Goal: Task Accomplishment & Management: Complete application form

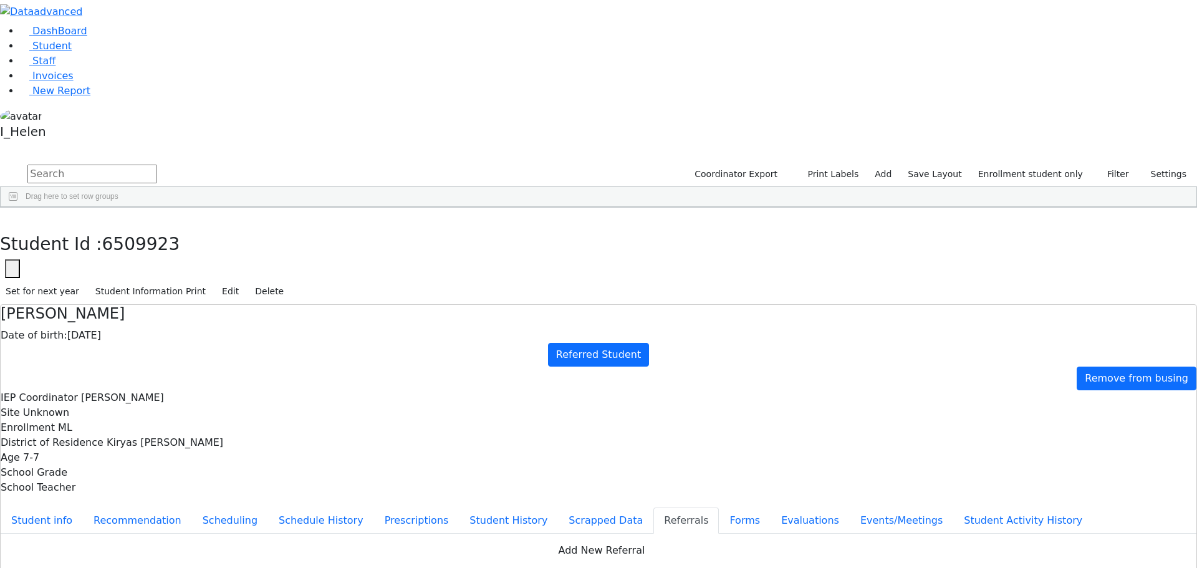
scroll to position [97, 0]
click at [148, 532] on div "Scher" at bounding box center [111, 540] width 73 height 17
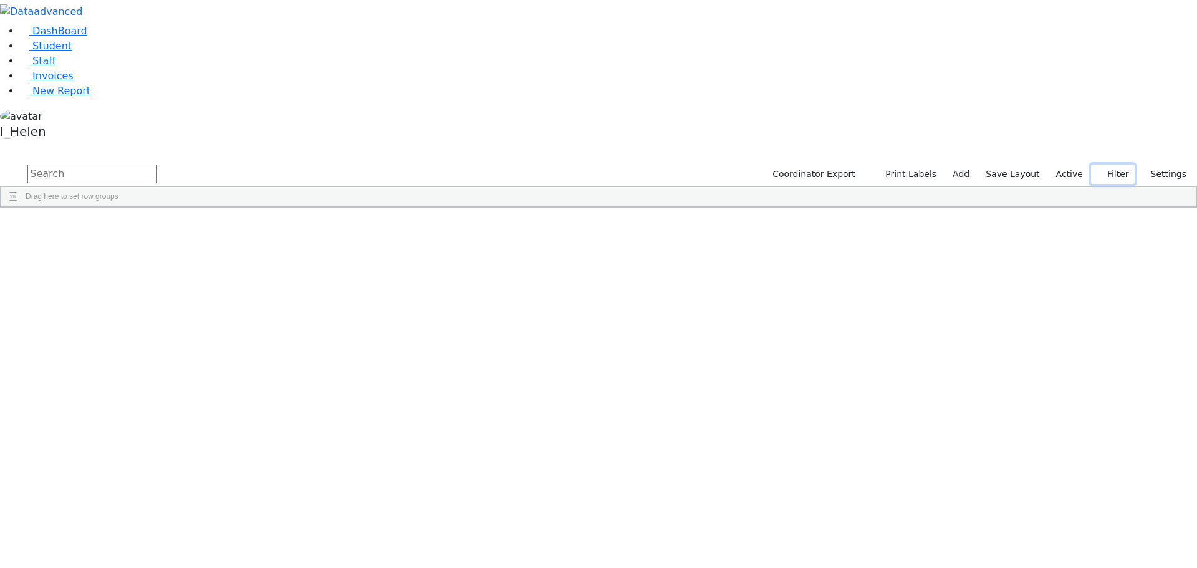
click at [1113, 165] on button "Filter" at bounding box center [1113, 174] width 44 height 19
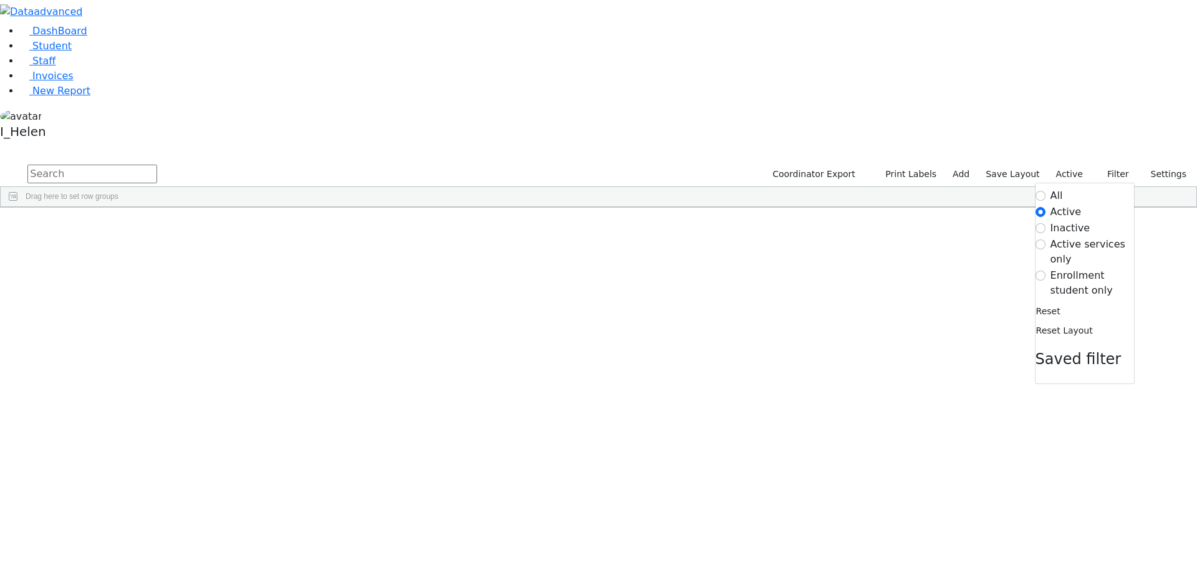
click at [1066, 268] on label "Enrollment student only" at bounding box center [1092, 283] width 84 height 30
click at [1045, 271] on input "Enrollment student only" at bounding box center [1040, 276] width 10 height 10
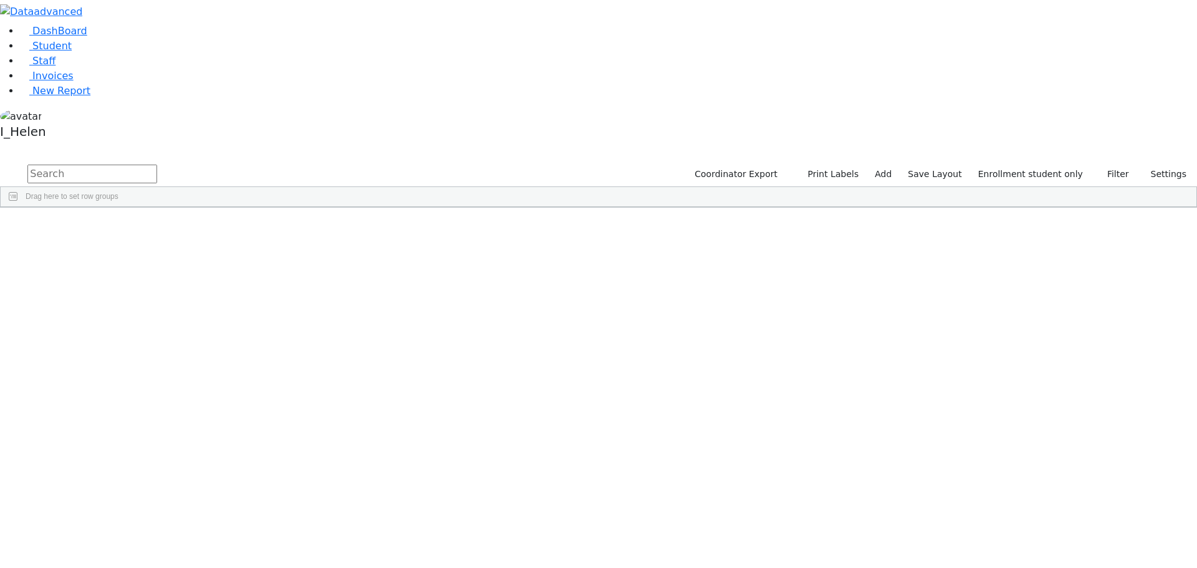
scroll to position [97, 0]
click at [148, 532] on div "[PERSON_NAME]" at bounding box center [111, 540] width 73 height 17
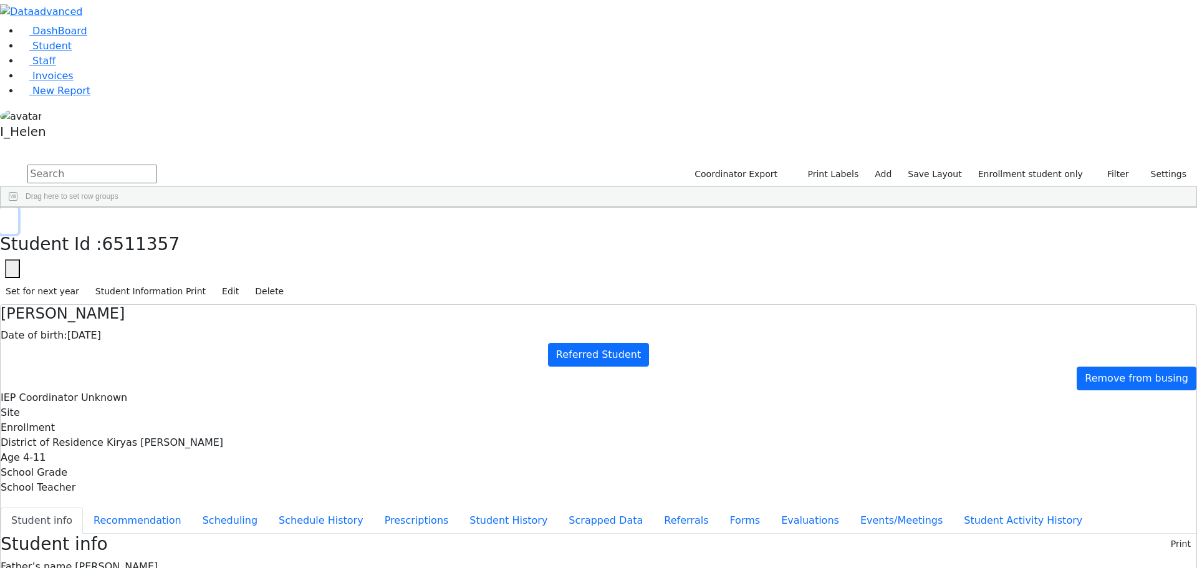
click at [12, 217] on icon "button" at bounding box center [9, 220] width 7 height 7
click at [897, 165] on link "Add" at bounding box center [883, 174] width 28 height 19
select select "18"
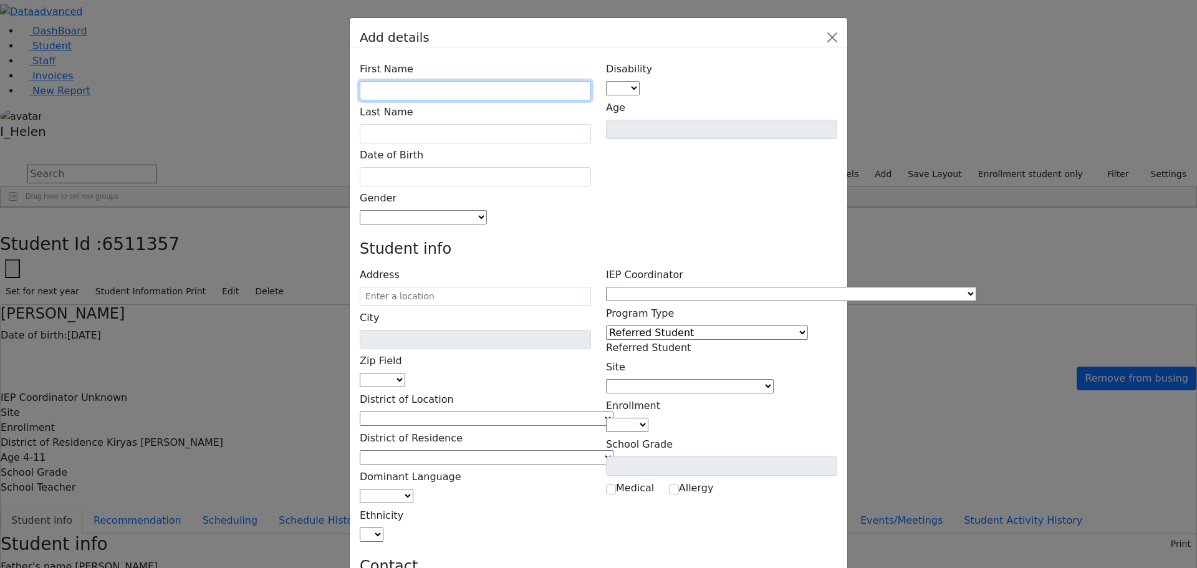
click at [501, 81] on input "text" at bounding box center [475, 90] width 231 height 19
type input "[PERSON_NAME]"
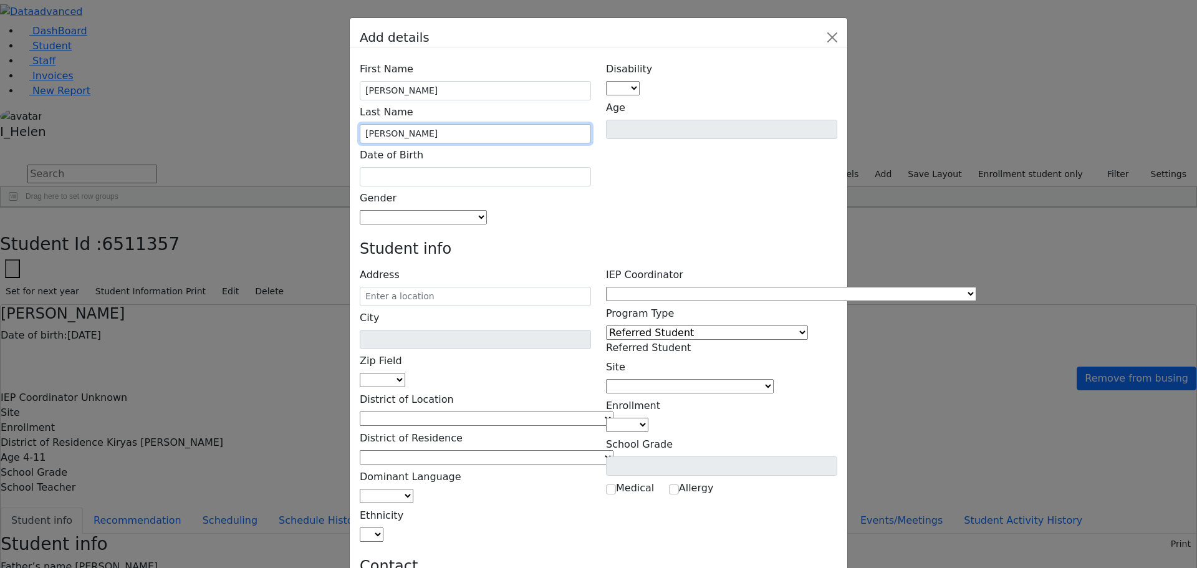
type input "[PERSON_NAME]"
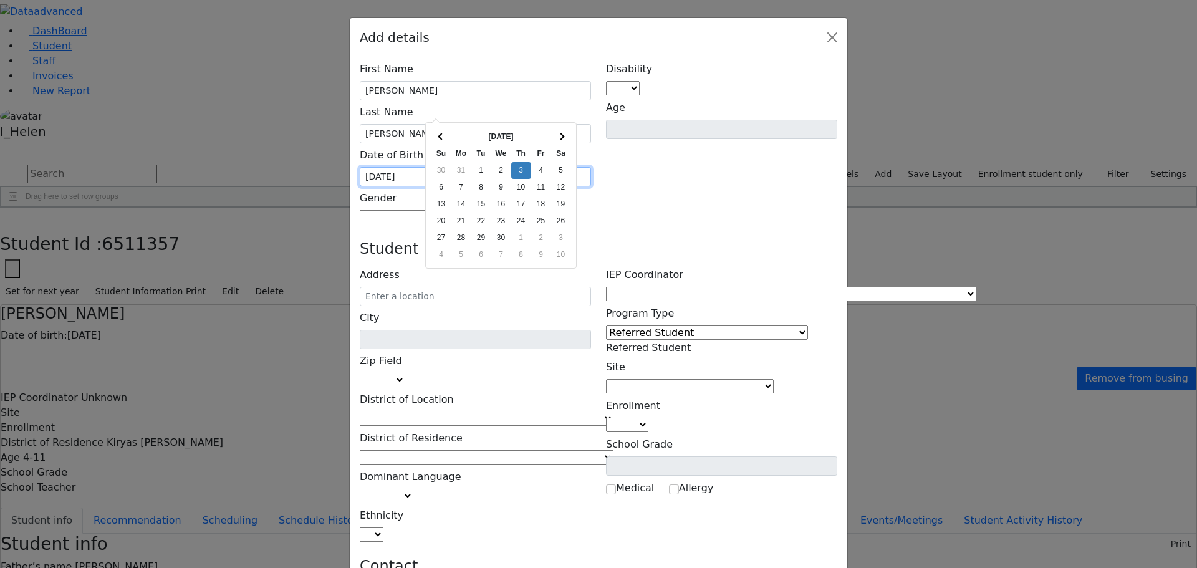
type input "[DATE]"
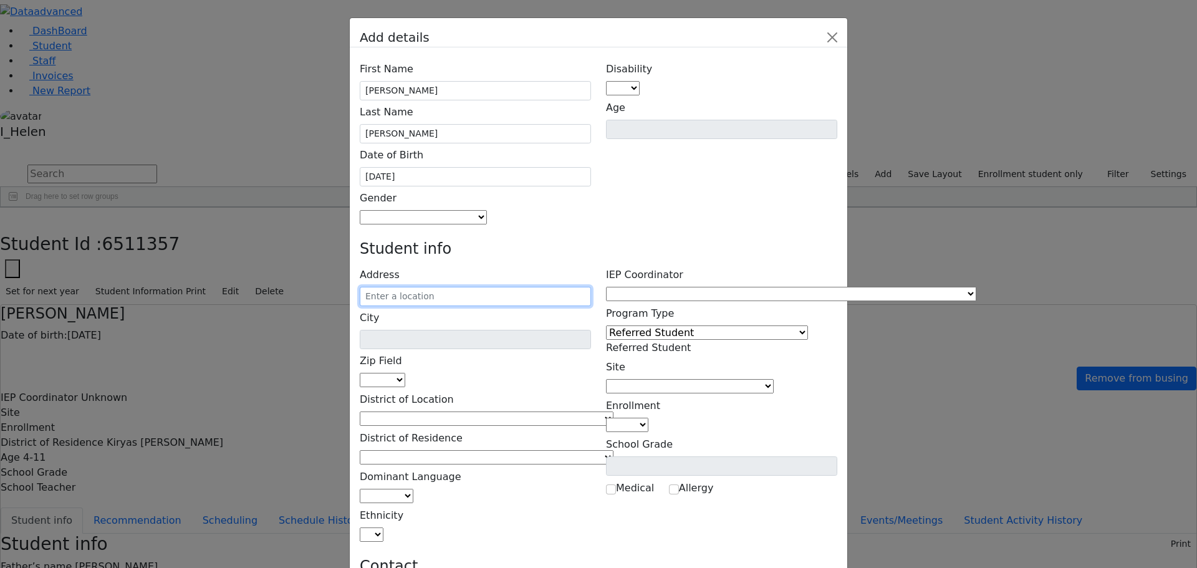
click at [477, 287] on input "text" at bounding box center [475, 296] width 231 height 19
type input "17 Aust"
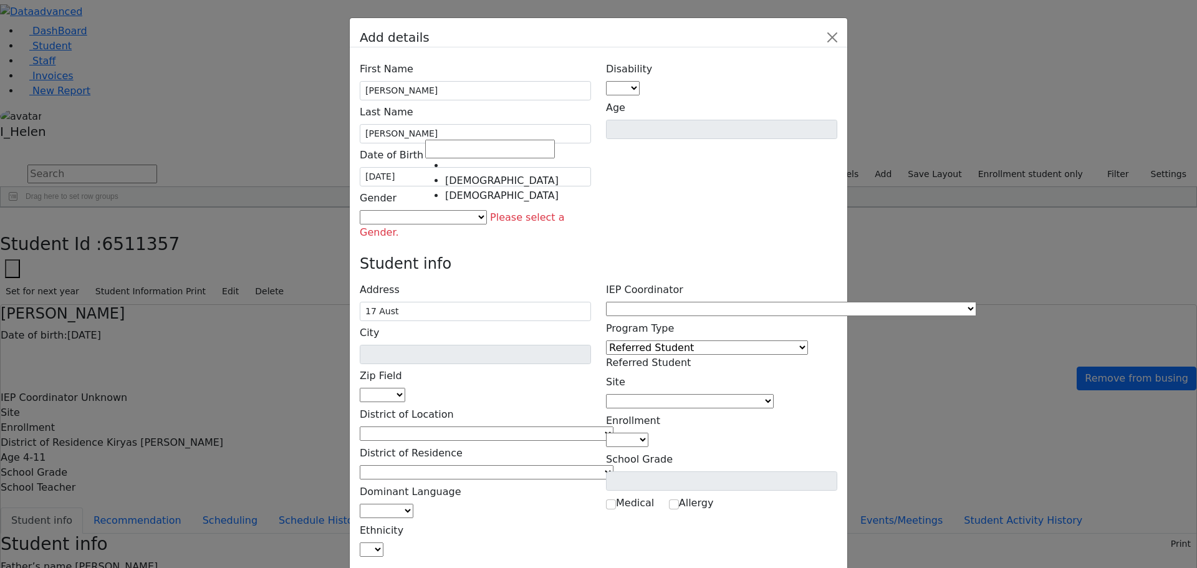
click at [487, 211] on span at bounding box center [487, 217] width 0 height 12
click at [470, 155] on input "Search" at bounding box center [490, 149] width 130 height 19
click at [464, 155] on span at bounding box center [490, 149] width 130 height 12
select select "[DEMOGRAPHIC_DATA]"
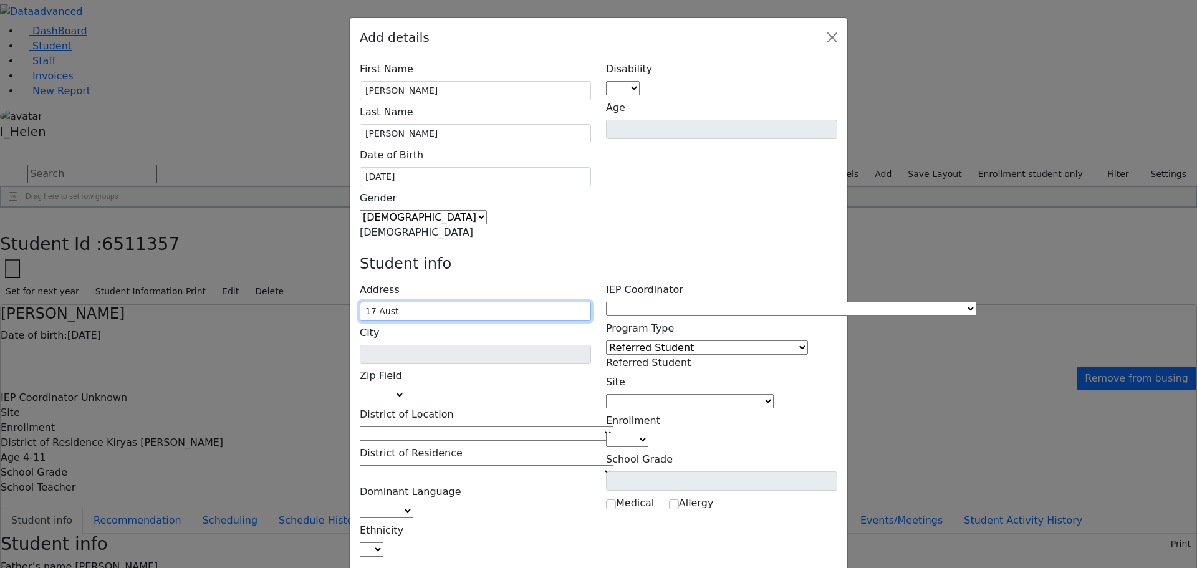
click at [471, 302] on input "17 Aust" at bounding box center [475, 311] width 231 height 19
type input "[STREET_ADDRESS]"
type input "Monroe"
select select "10950"
click at [525, 302] on input "[STREET_ADDRESS]" at bounding box center [475, 311] width 231 height 19
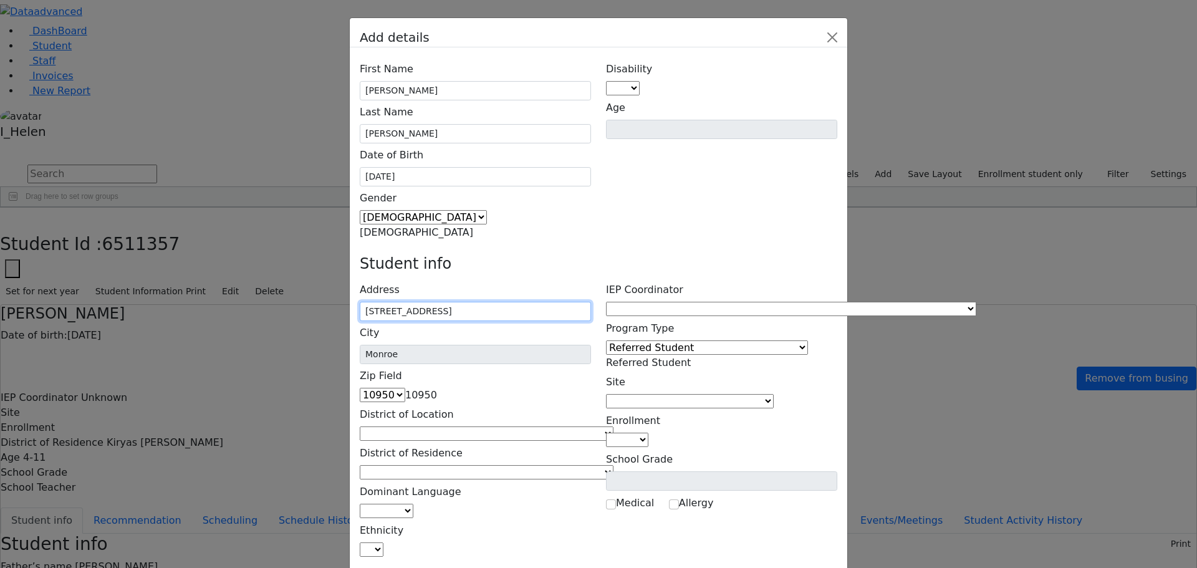
type input "[STREET_ADDRESS]"
click at [613, 428] on span at bounding box center [613, 434] width 0 height 12
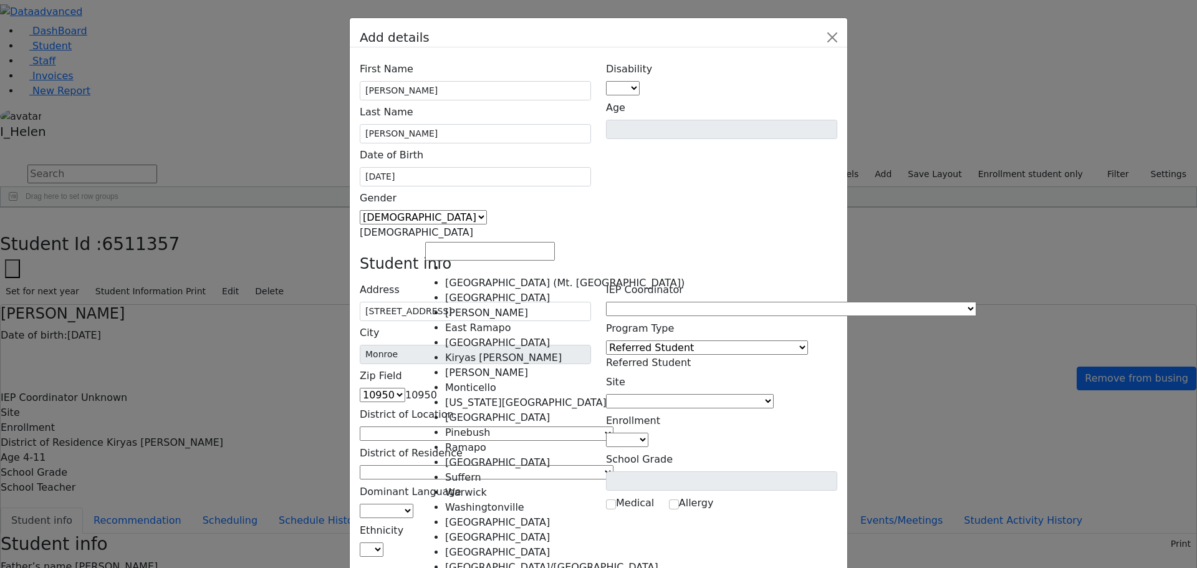
select select "6"
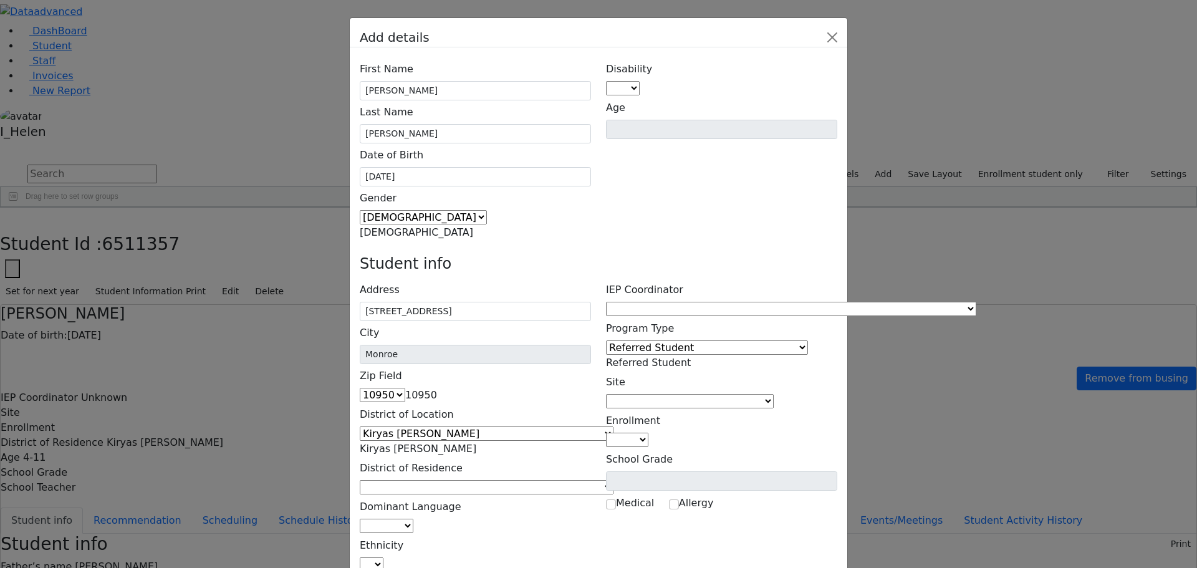
click at [613, 481] on span at bounding box center [613, 487] width 0 height 12
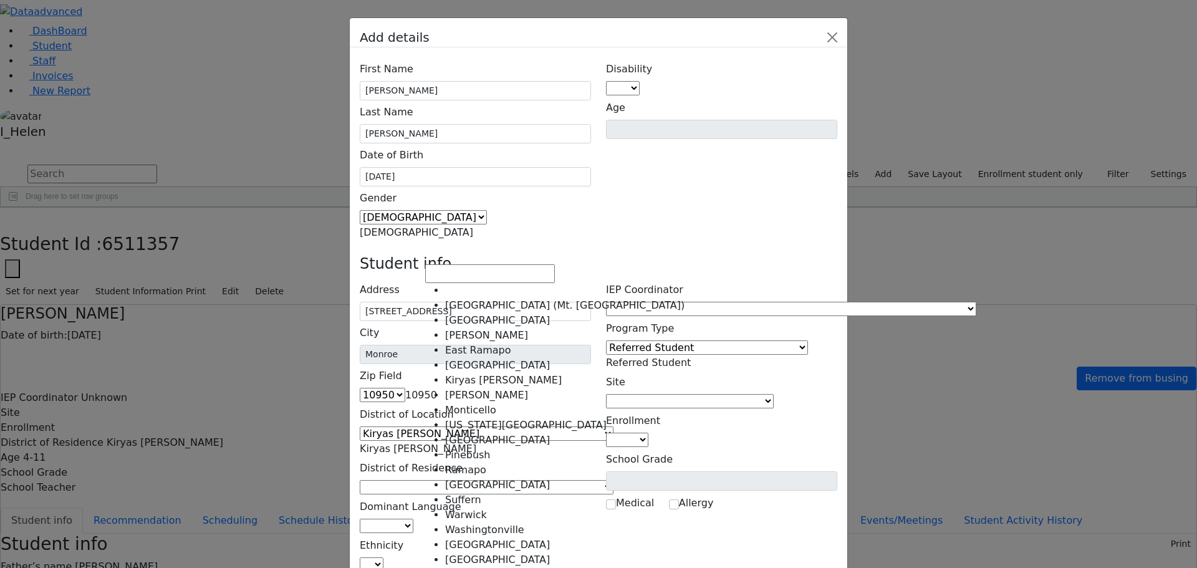
select select "6"
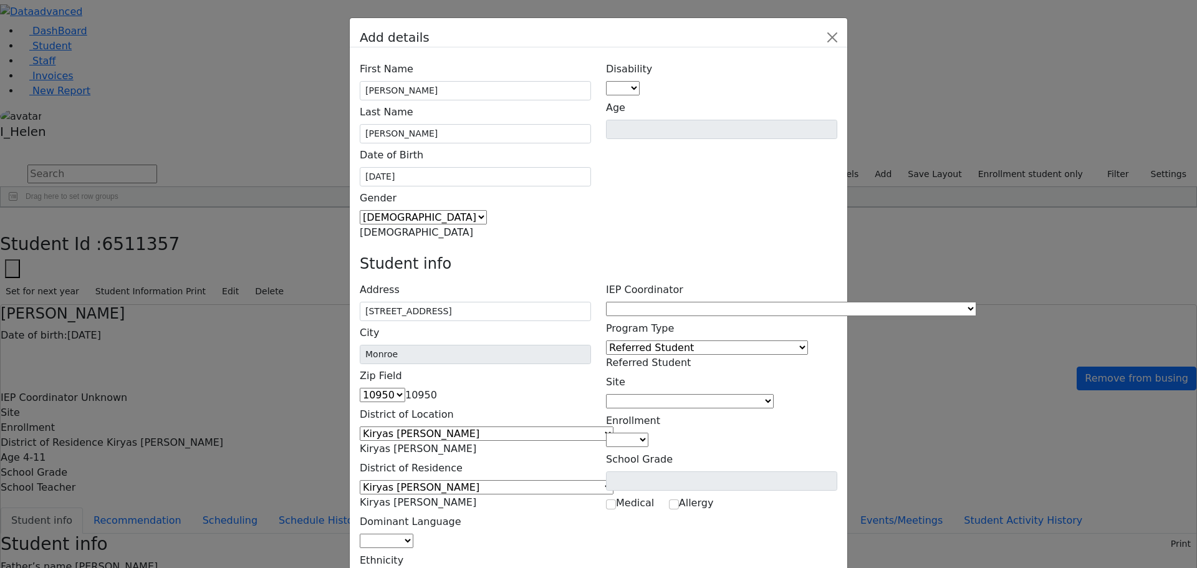
click at [413, 535] on span at bounding box center [413, 541] width 0 height 12
select select "1"
click at [383, 567] on span at bounding box center [383, 580] width 0 height 12
select select "5"
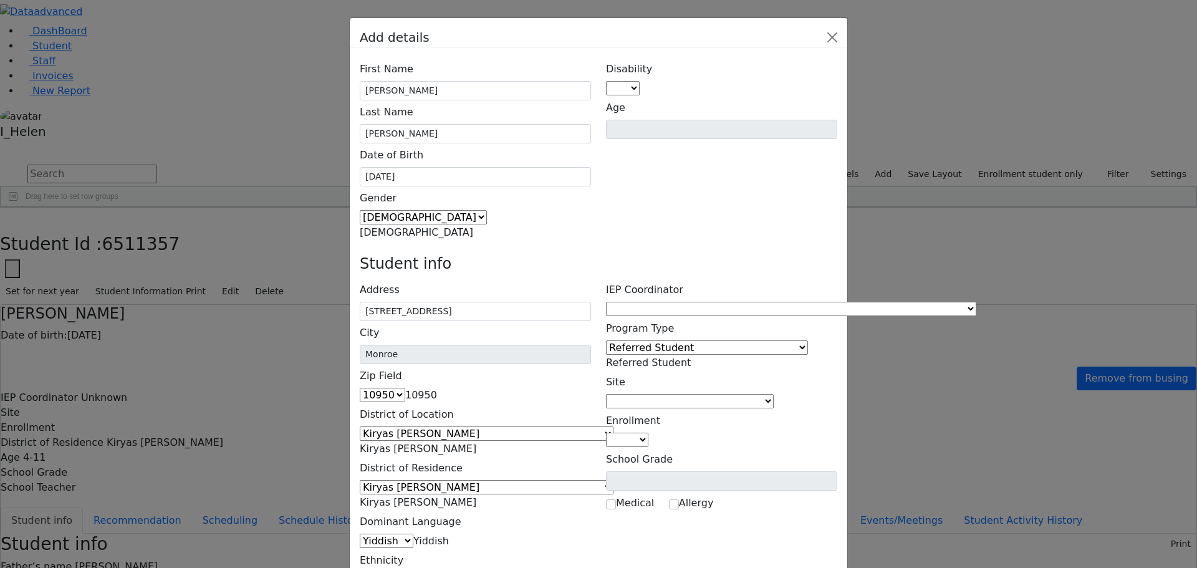
type input "R"
type input "r"
type input "[PERSON_NAME]"
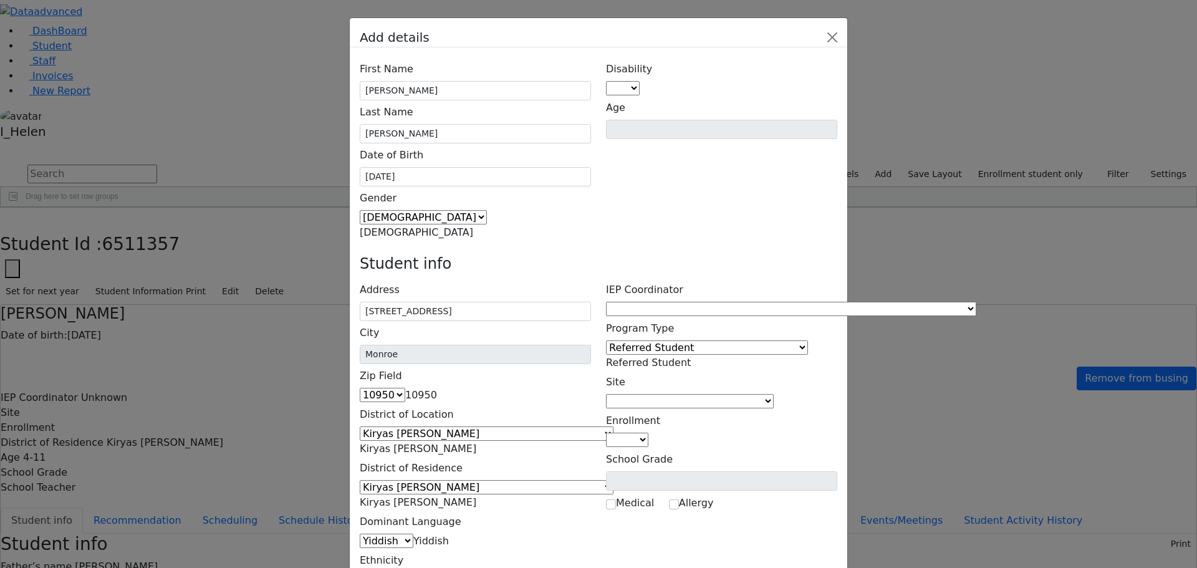
type input "[STREET_ADDRESS]"
type input "[PHONE_NUMBER]"
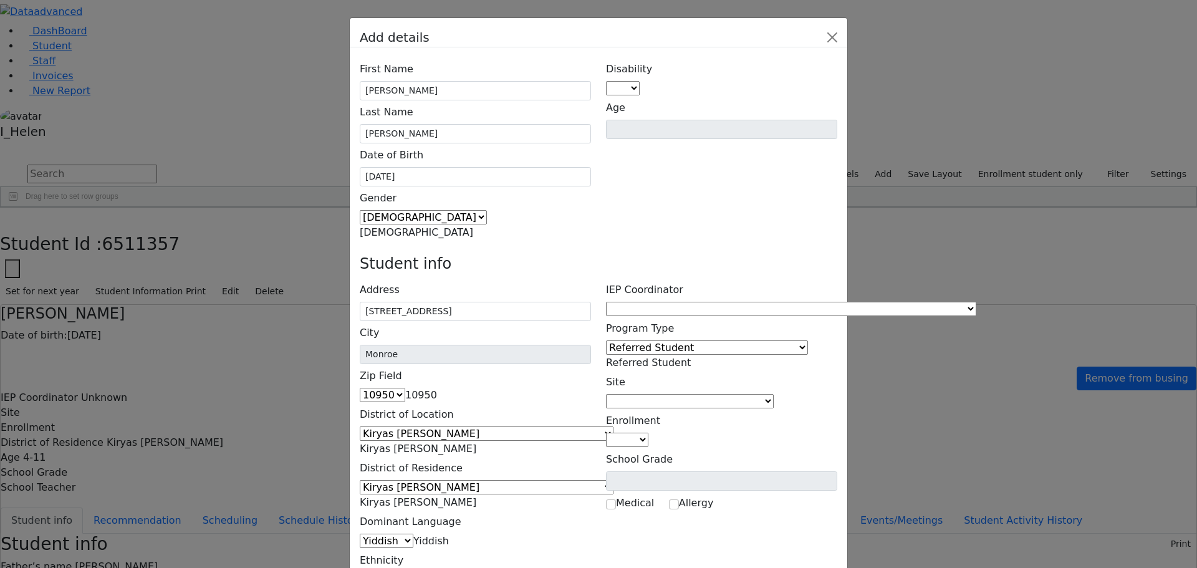
type input "[PHONE_NUMBER]"
type input "[PERSON_NAME]"
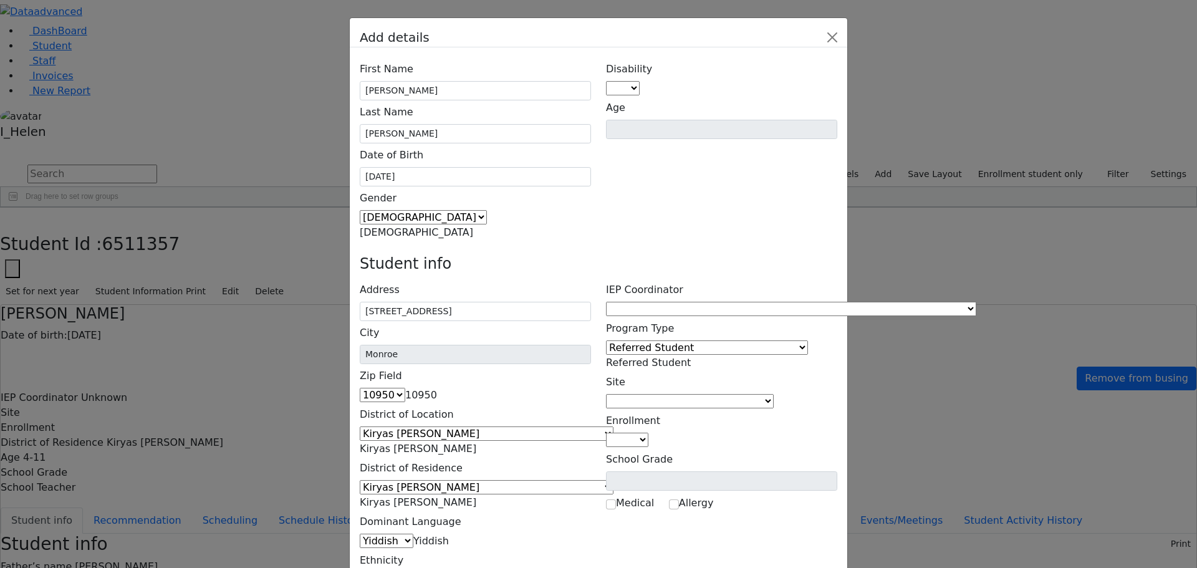
type input "[STREET_ADDRESS]"
type input "[PHONE_NUMBER]"
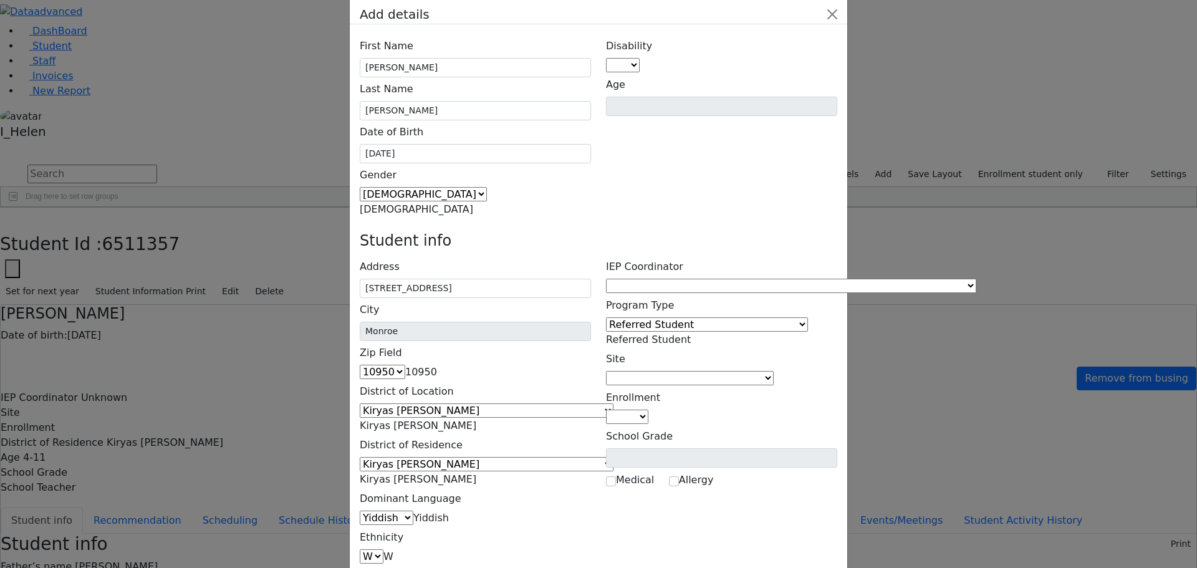
scroll to position [46, 0]
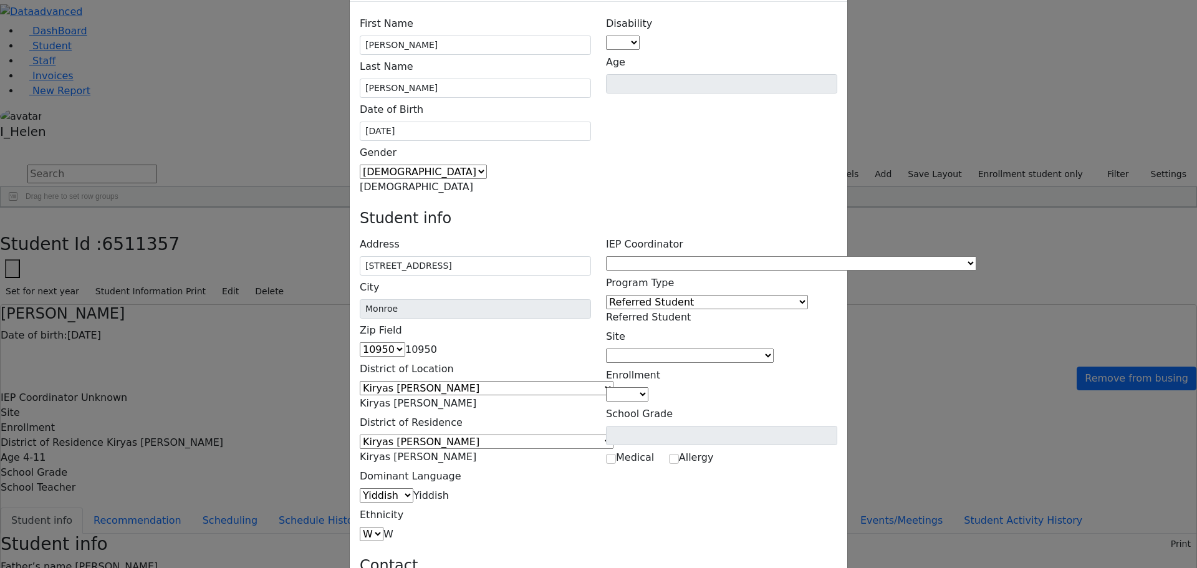
type input "[EMAIL_ADDRESS][DOMAIN_NAME]"
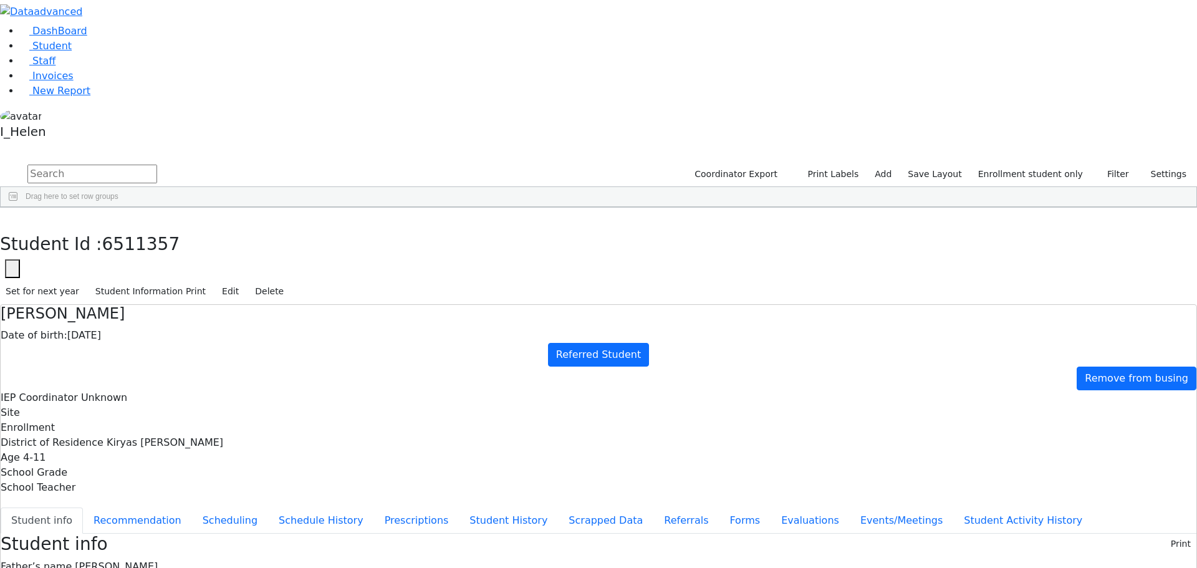
click at [148, 280] on div "[PERSON_NAME]" at bounding box center [111, 288] width 73 height 17
click at [653, 507] on button "Referrals" at bounding box center [685, 520] width 65 height 26
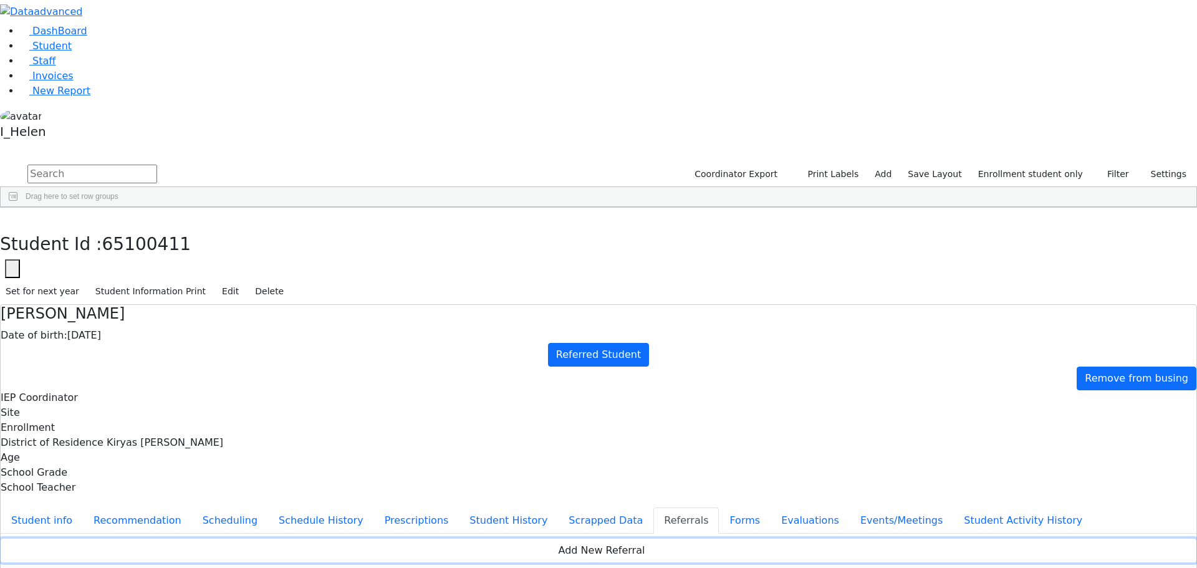
click at [466, 539] on button "Add New Referral" at bounding box center [599, 551] width 1196 height 24
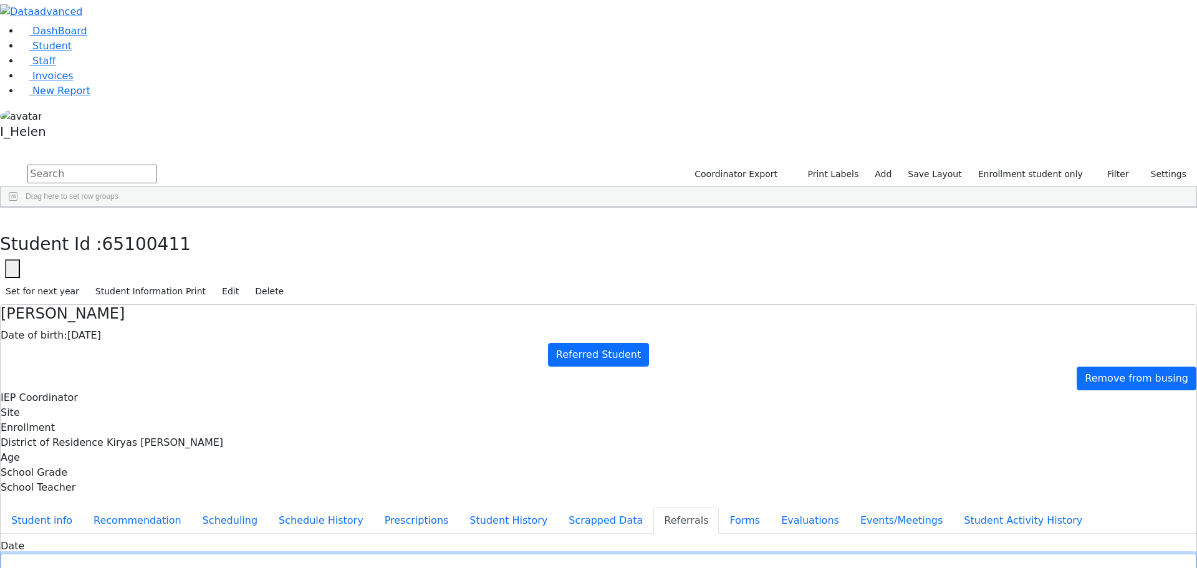
click at [446, 554] on input "text" at bounding box center [599, 563] width 1196 height 19
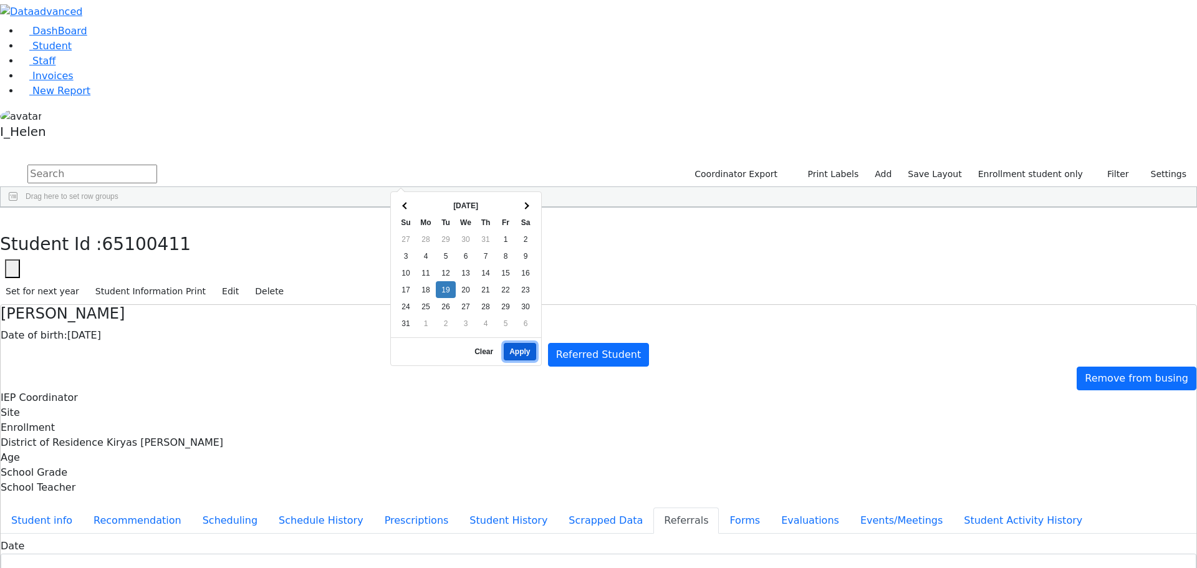
drag, startPoint x: 512, startPoint y: 343, endPoint x: 516, endPoint y: 336, distance: 8.1
click at [512, 343] on button "Apply" at bounding box center [520, 351] width 32 height 17
type input "[DATE]"
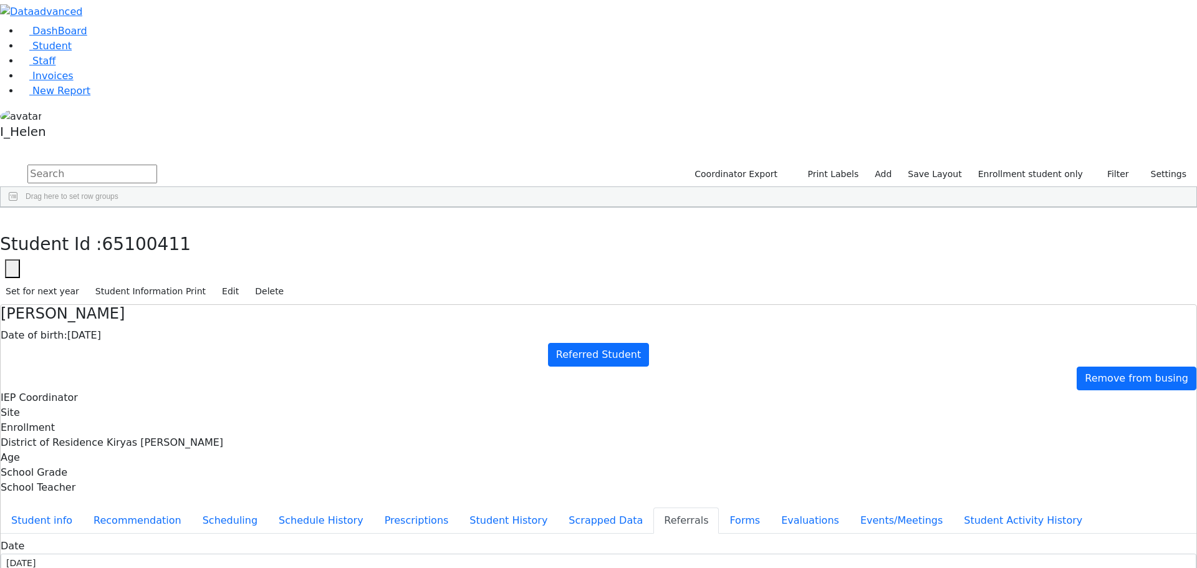
type input "[PERSON_NAME]"
select select "Mother"
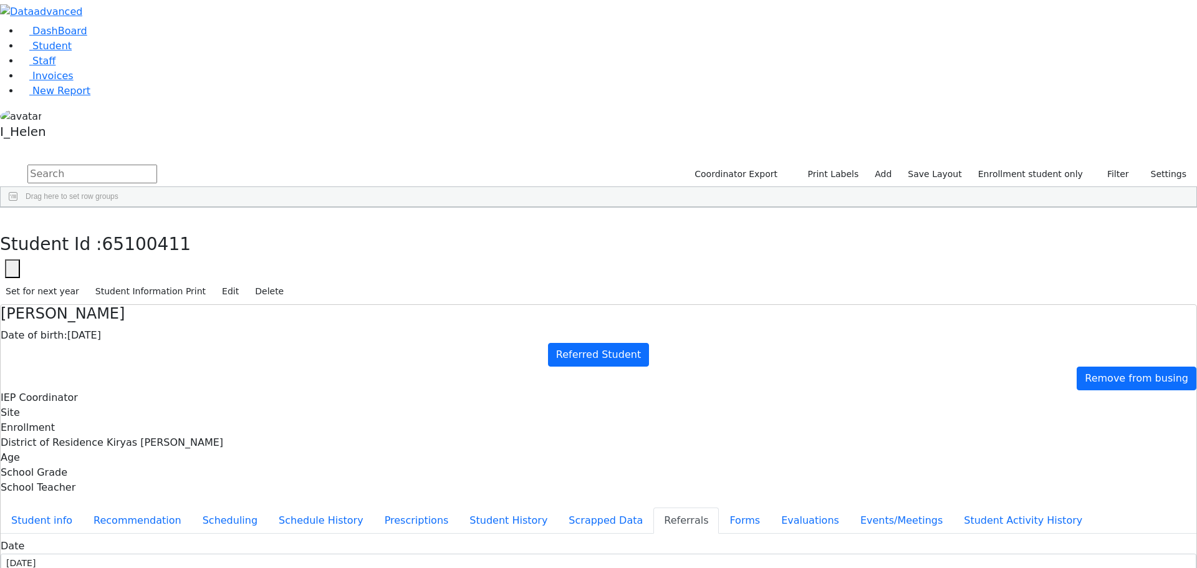
type textarea "[PERSON_NAME] attend Pre-Kita Alef, R' [PERSON_NAME]. bldg."
drag, startPoint x: 719, startPoint y: 280, endPoint x: 682, endPoint y: 260, distance: 42.4
type textarea "[PERSON_NAME] has a hard time with word retrieval and expressing himself."
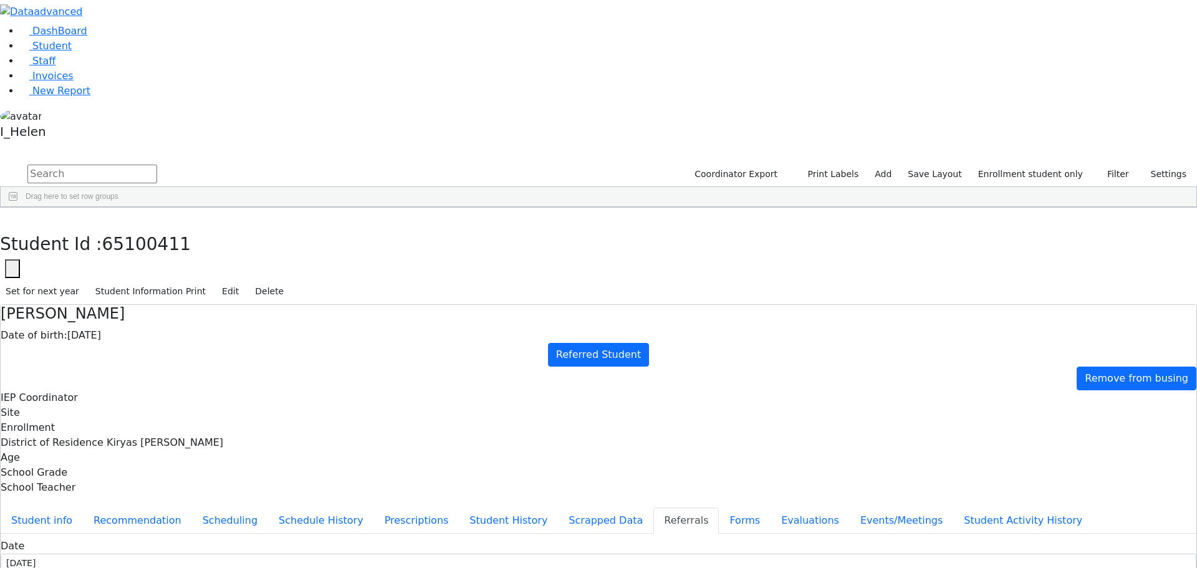
checkbox input "true"
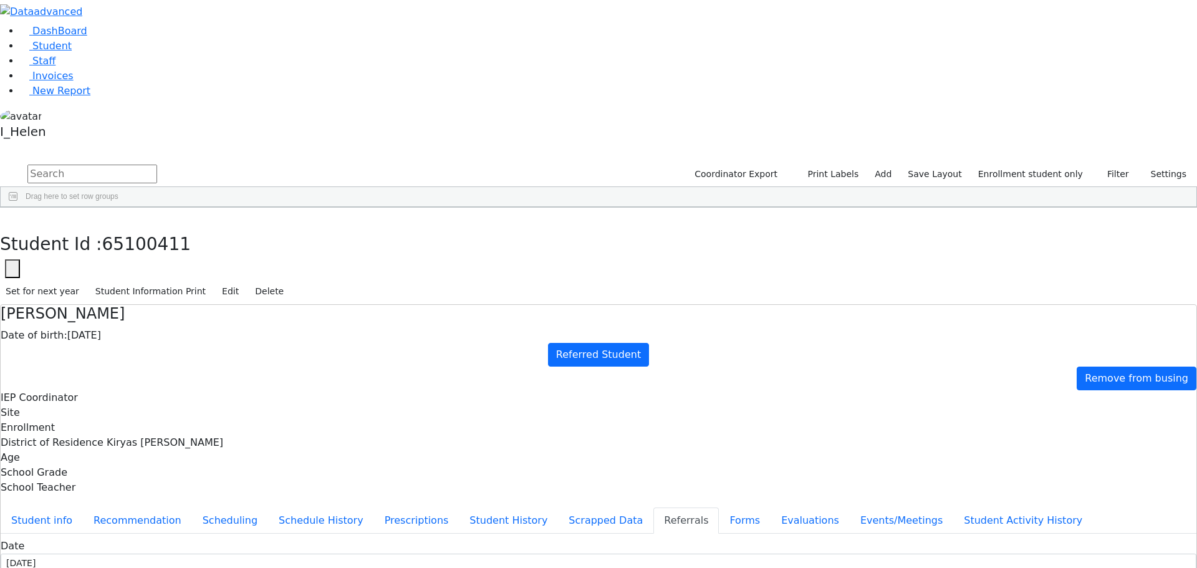
click at [18, 208] on button "button" at bounding box center [9, 221] width 18 height 26
click at [897, 165] on link "Add" at bounding box center [883, 174] width 28 height 19
select select "18"
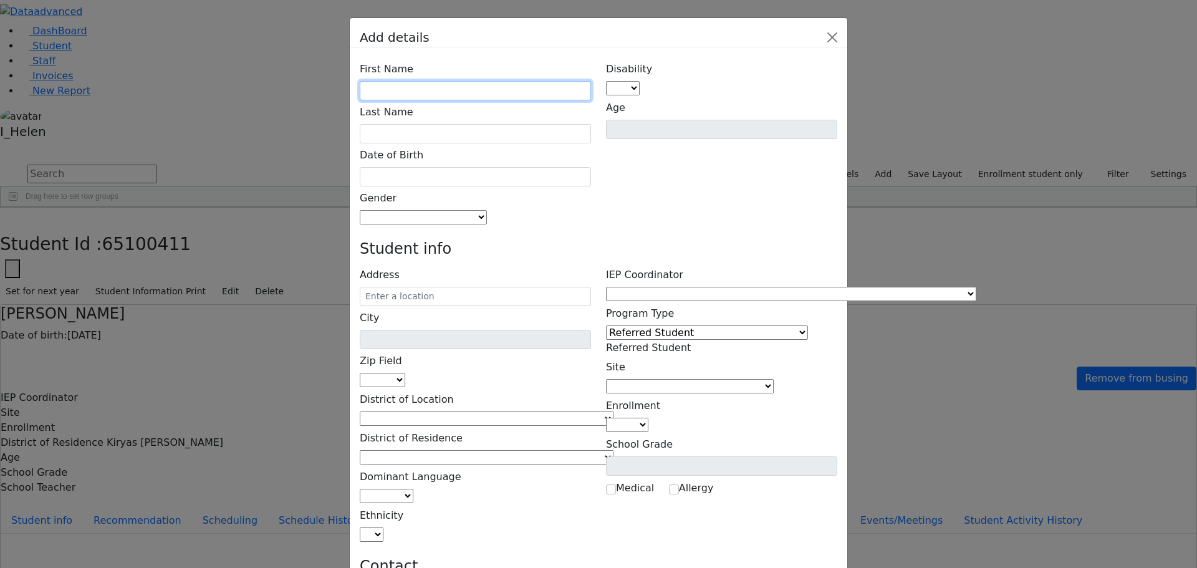
click at [486, 81] on input "text" at bounding box center [475, 90] width 231 height 19
type input "[PERSON_NAME]"
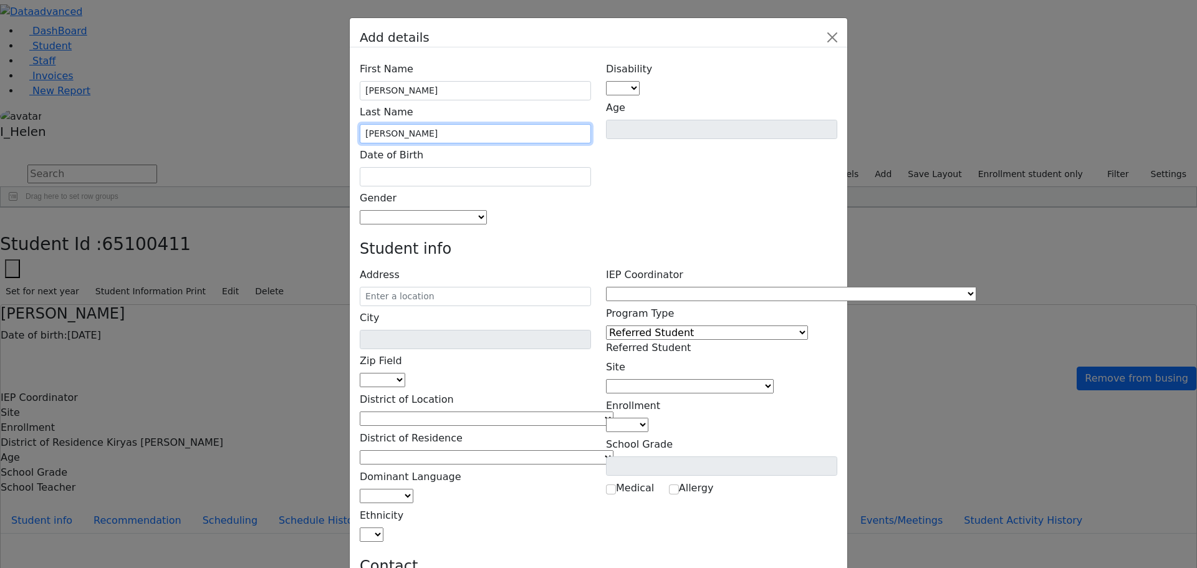
type input "[PERSON_NAME]"
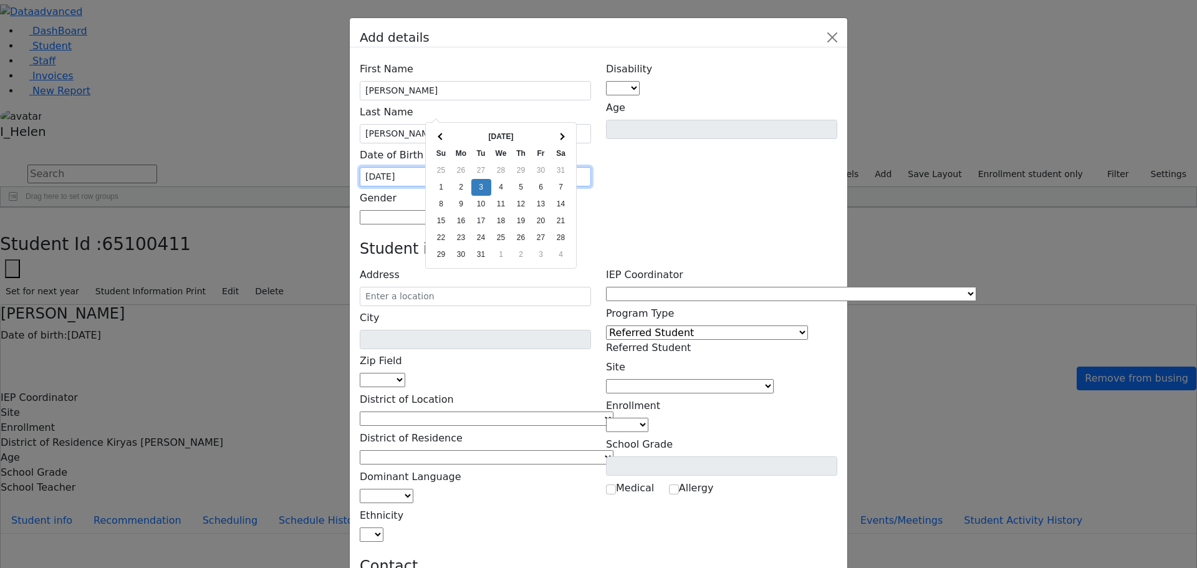
type input "[DATE]"
click at [729, 240] on h4 "Student info" at bounding box center [599, 249] width 478 height 18
click at [487, 211] on span at bounding box center [487, 217] width 0 height 12
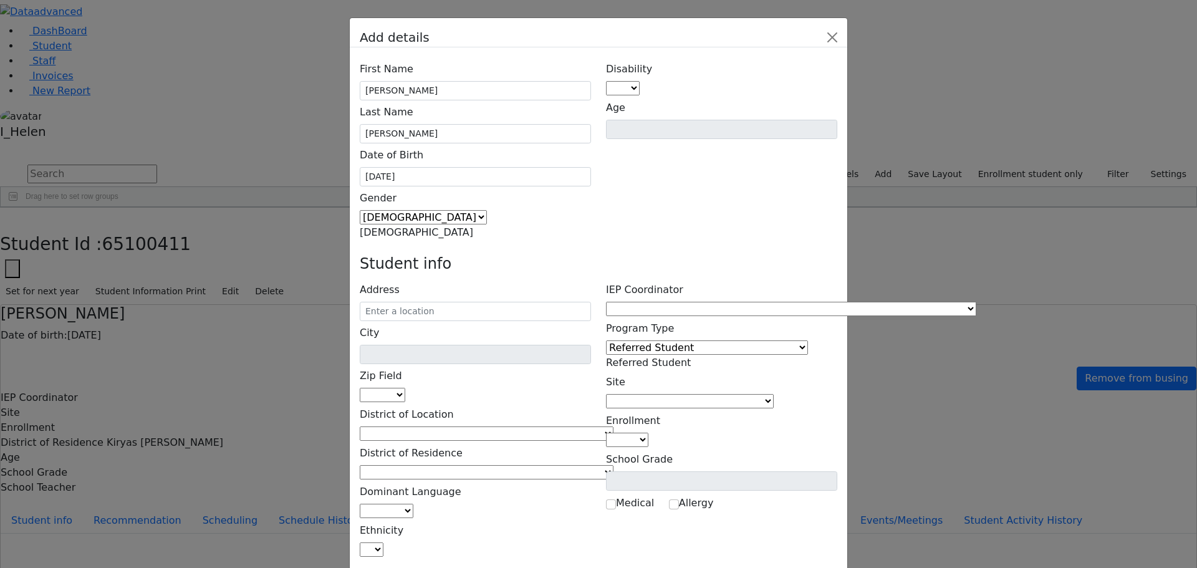
click at [473, 226] on span "[DEMOGRAPHIC_DATA]" at bounding box center [416, 232] width 113 height 12
select select "[DEMOGRAPHIC_DATA]"
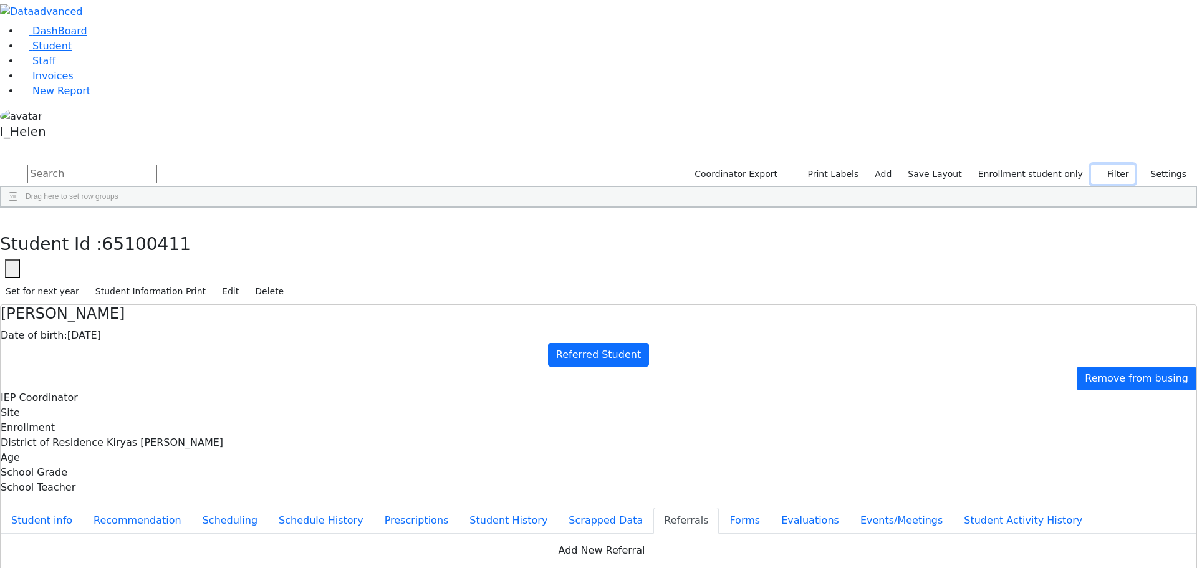
click at [1105, 165] on button "Filter" at bounding box center [1113, 174] width 44 height 19
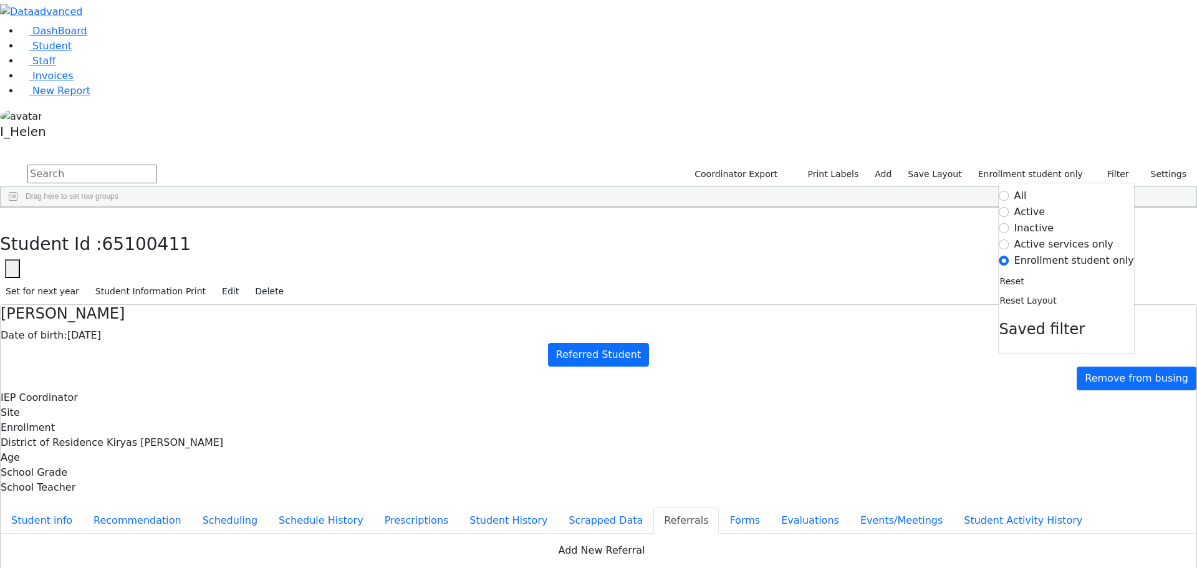
click at [1030, 204] on label "Active" at bounding box center [1029, 211] width 31 height 15
click at [1009, 207] on input "Active" at bounding box center [1004, 212] width 10 height 10
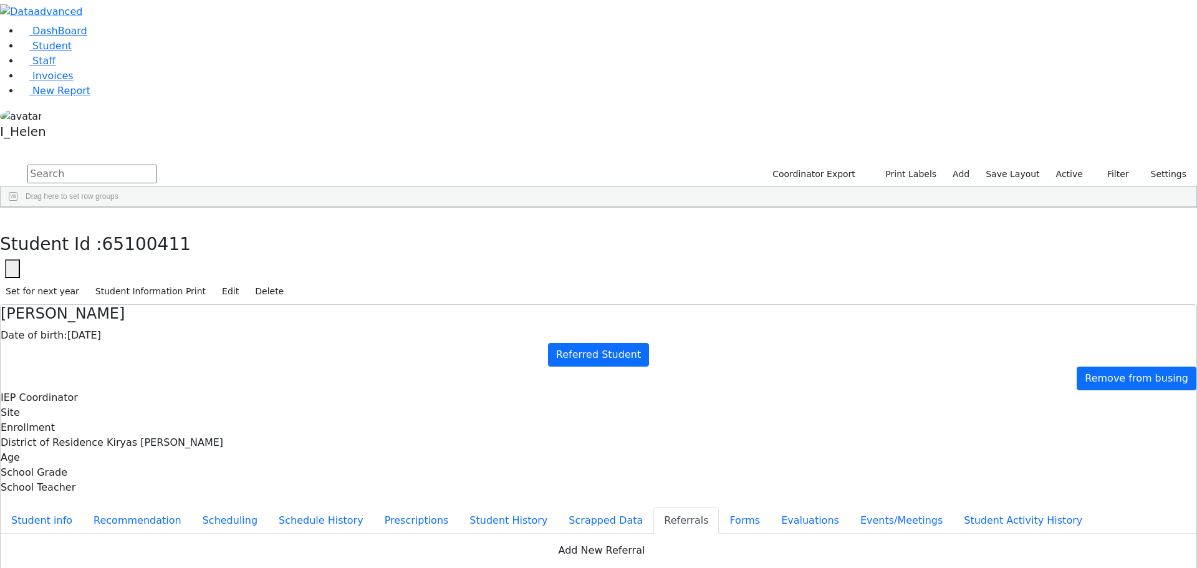
click at [157, 165] on input "text" at bounding box center [92, 174] width 130 height 19
type input "[PERSON_NAME]"
click at [221, 245] on div "[PERSON_NAME]" at bounding box center [184, 253] width 73 height 17
click at [83, 507] on button "Student info" at bounding box center [42, 520] width 82 height 26
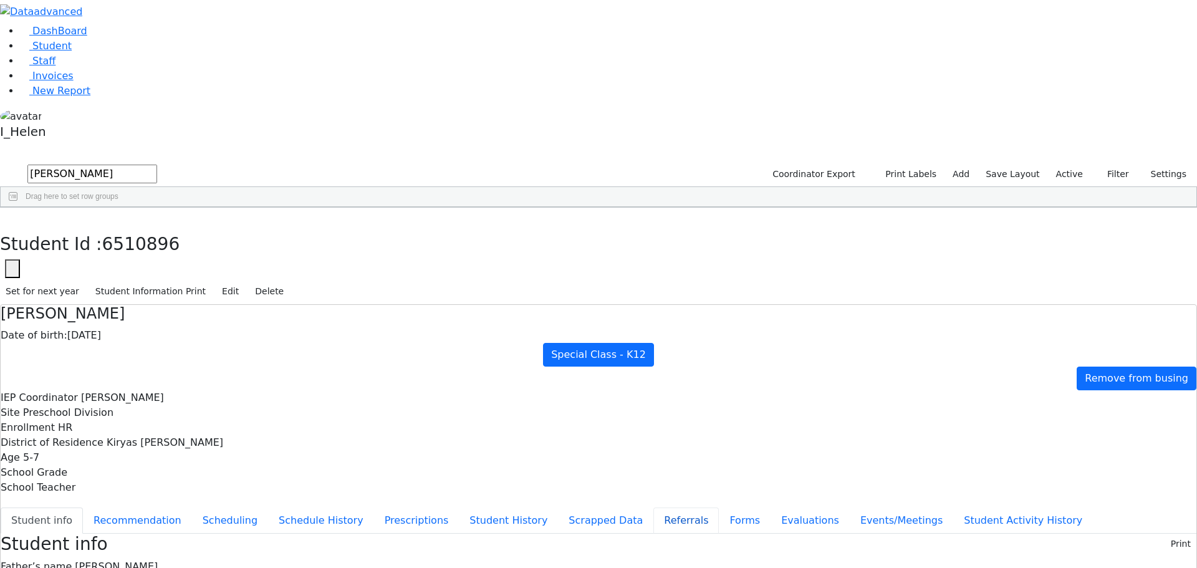
click at [653, 507] on button "Referrals" at bounding box center [685, 520] width 65 height 26
click at [18, 208] on button "button" at bounding box center [9, 221] width 18 height 26
click at [1098, 170] on icon "button" at bounding box center [1101, 174] width 8 height 8
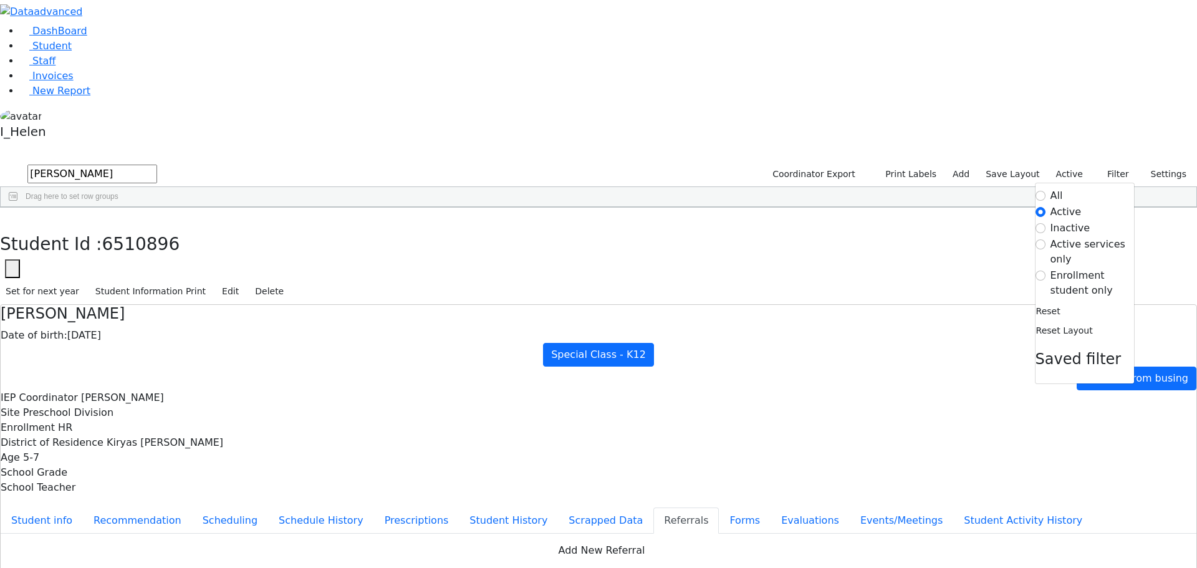
click at [1050, 268] on label "Enrollment student only" at bounding box center [1092, 283] width 84 height 30
click at [1045, 271] on input "Enrollment student only" at bounding box center [1040, 276] width 10 height 10
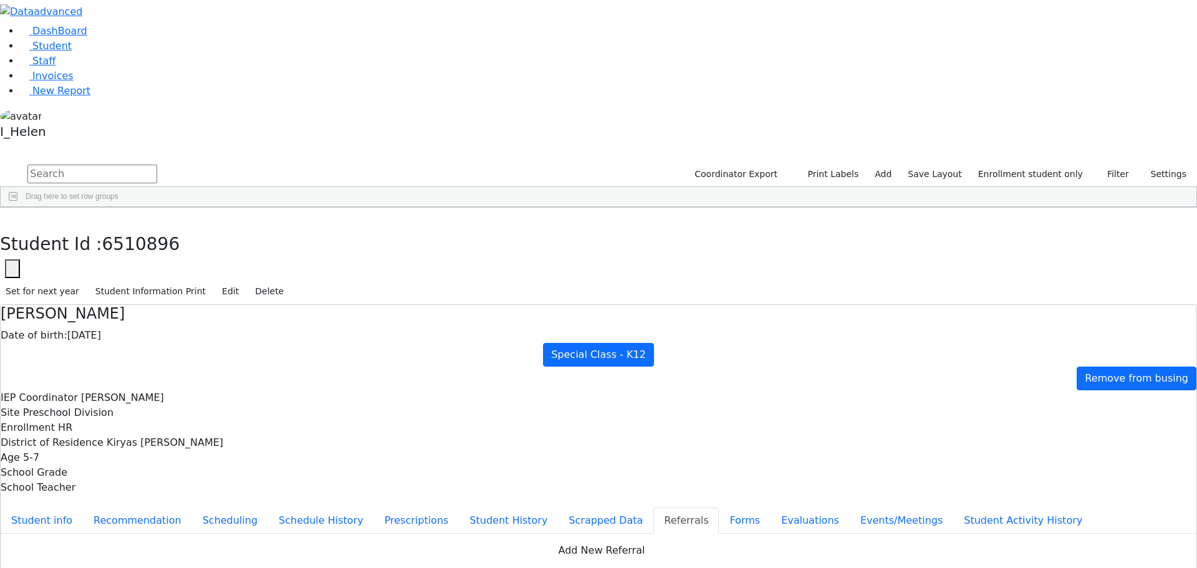
click at [144, 402] on div "[PERSON_NAME]" at bounding box center [107, 410] width 74 height 17
click at [18, 208] on button "button" at bounding box center [9, 221] width 18 height 26
click at [897, 165] on link "Add" at bounding box center [883, 174] width 28 height 19
select select "18"
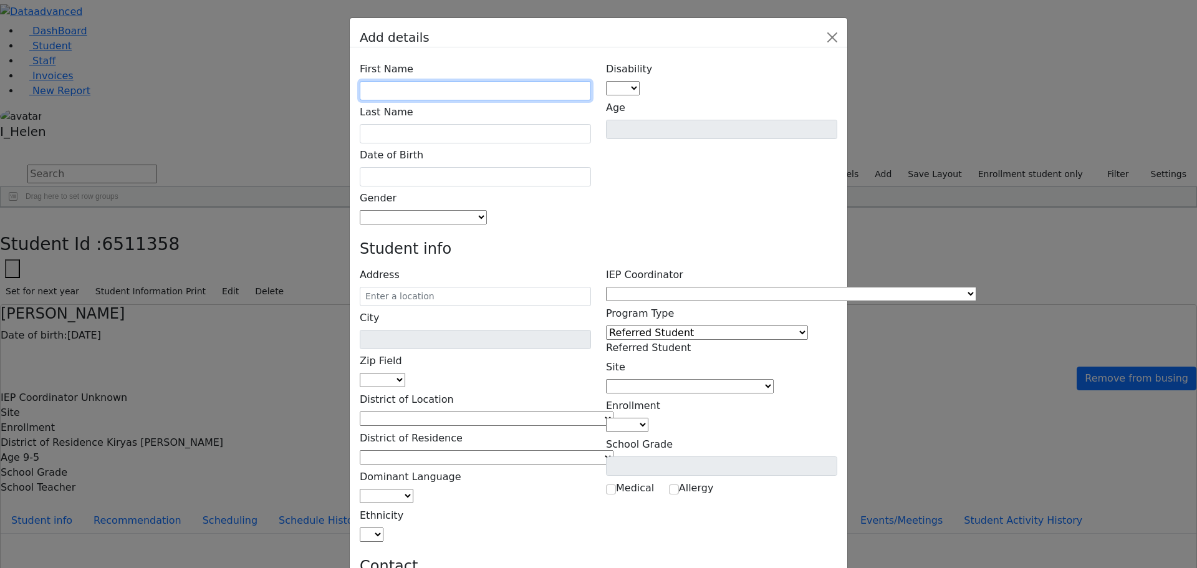
click at [509, 81] on input "text" at bounding box center [475, 90] width 231 height 19
type input "[PERSON_NAME]"
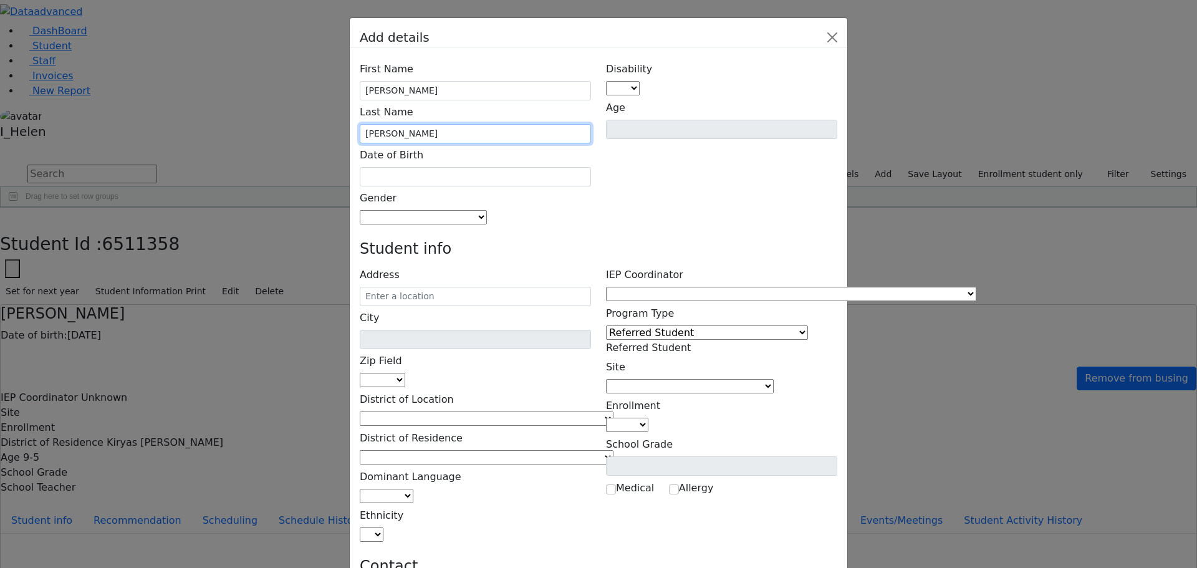
type input "[PERSON_NAME]"
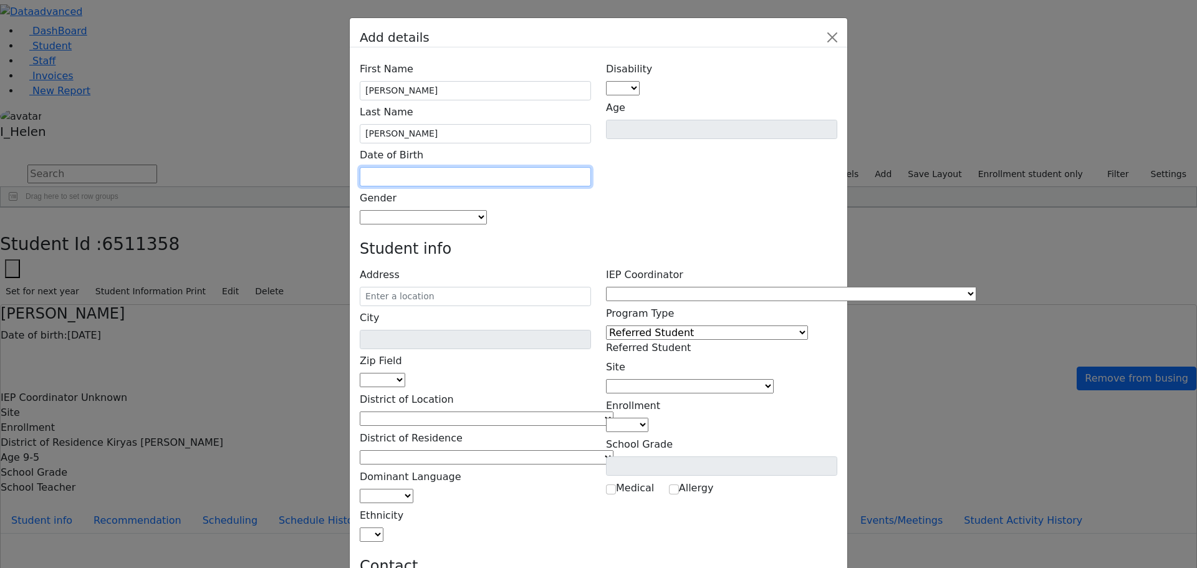
click at [479, 167] on input "text" at bounding box center [475, 176] width 231 height 19
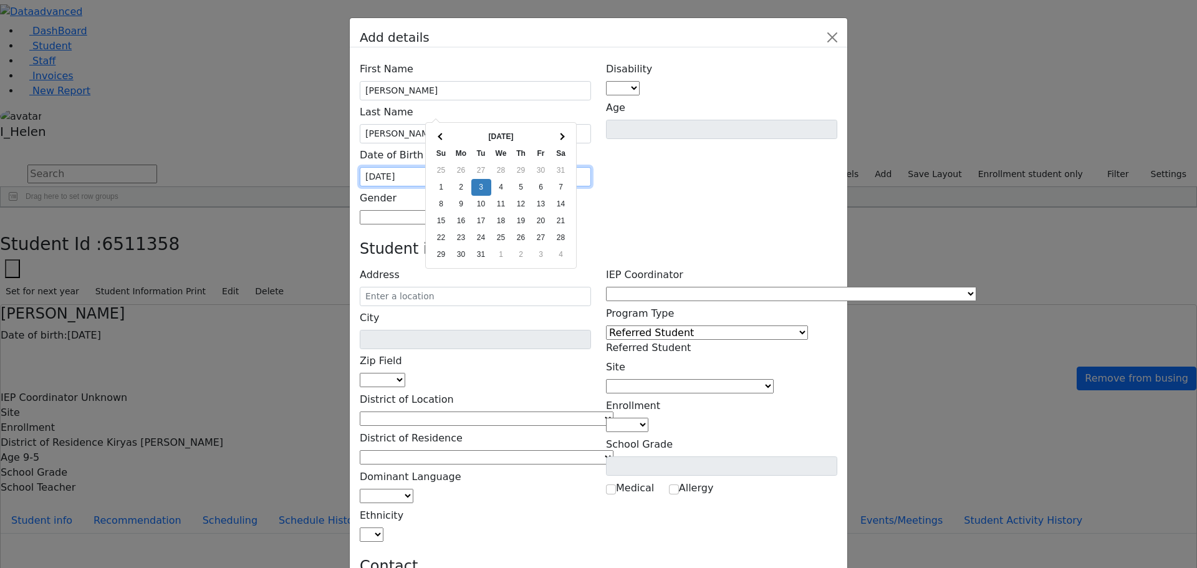
type input "[DATE]"
drag, startPoint x: 646, startPoint y: 150, endPoint x: 543, endPoint y: 153, distance: 103.5
click at [487, 211] on span at bounding box center [487, 217] width 0 height 12
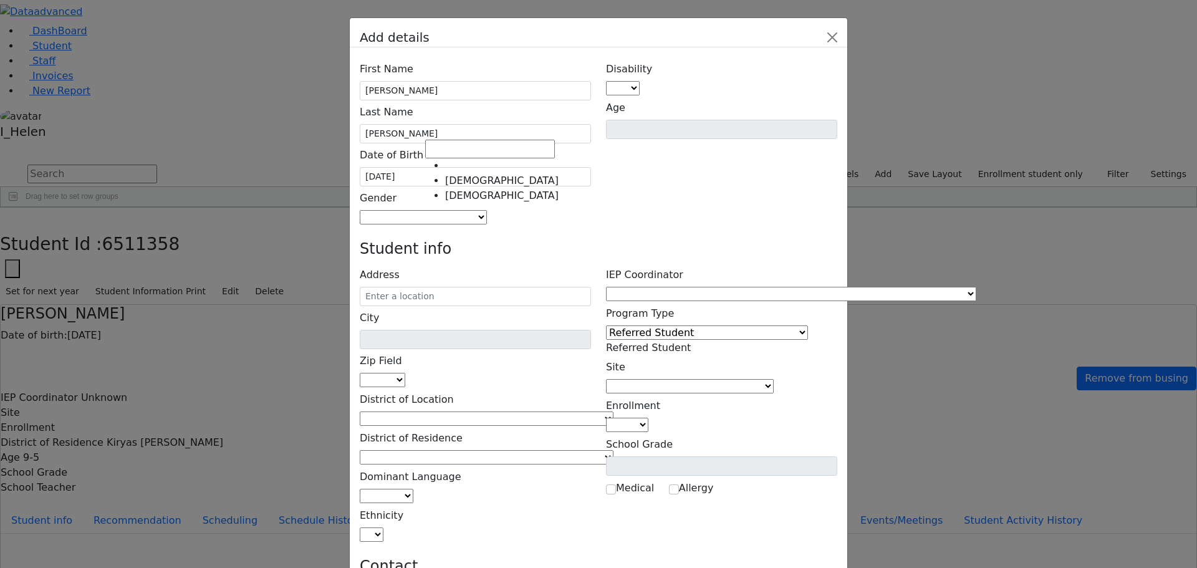
select select "[DEMOGRAPHIC_DATA]"
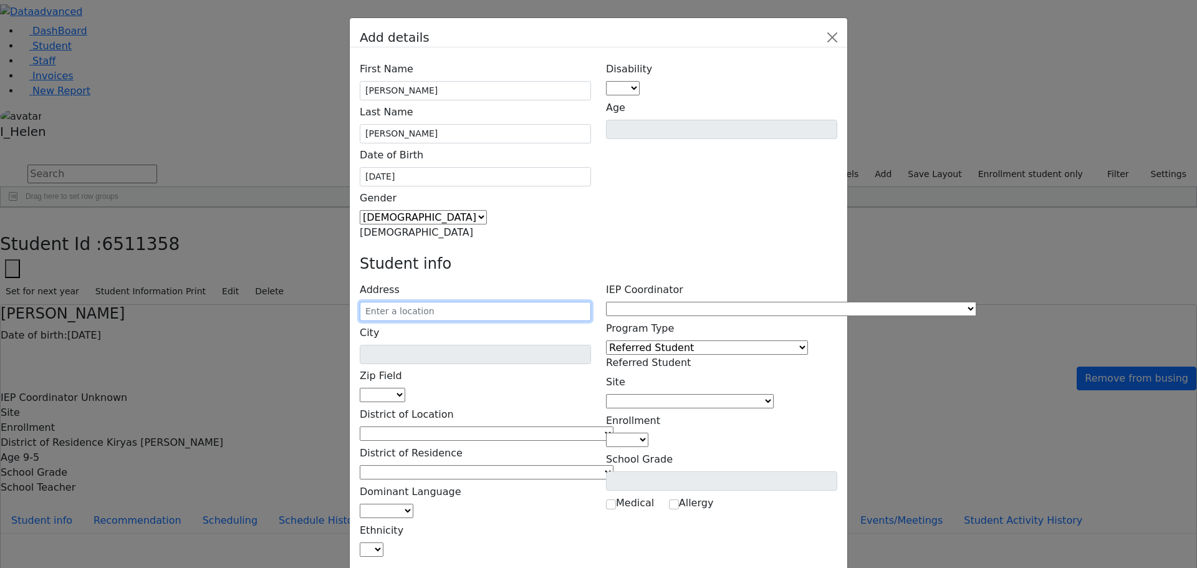
click at [476, 302] on input "text" at bounding box center [475, 311] width 231 height 19
type input "[STREET_ADDRESS]"
type input "Monroe"
select select "10950"
click at [545, 302] on input "[STREET_ADDRESS]" at bounding box center [475, 311] width 231 height 19
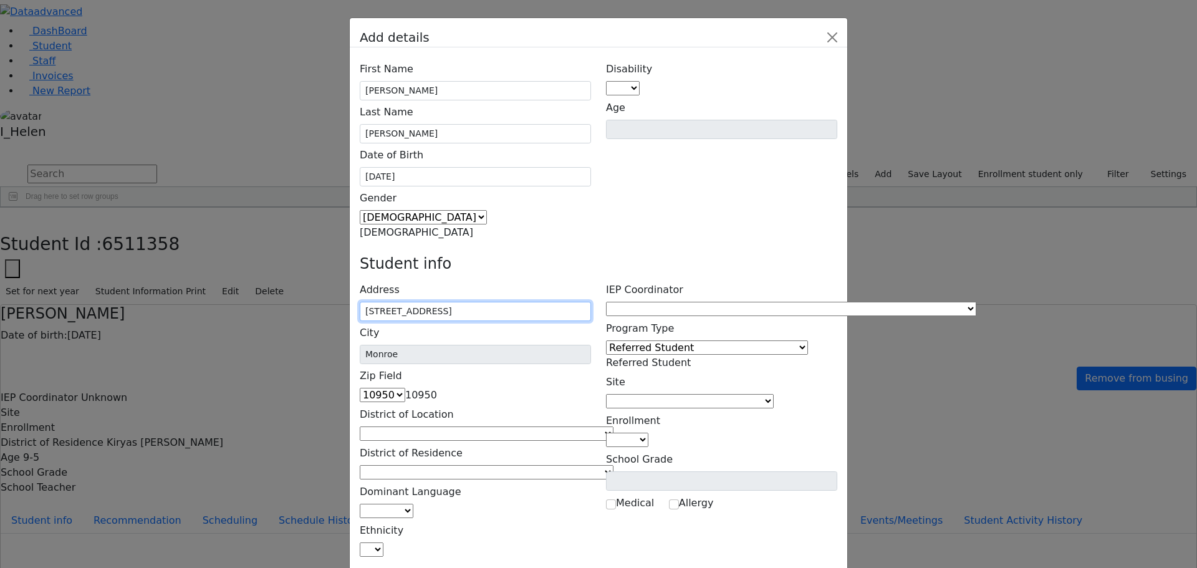
type input "[STREET_ADDRESS]"
click at [613, 428] on span at bounding box center [613, 434] width 0 height 12
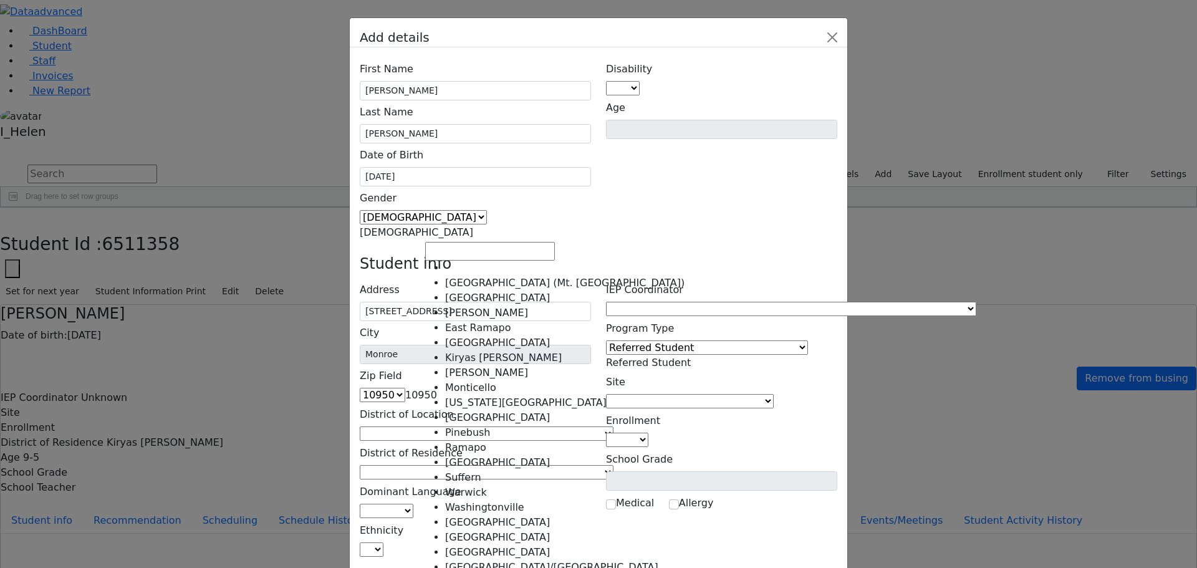
select select "6"
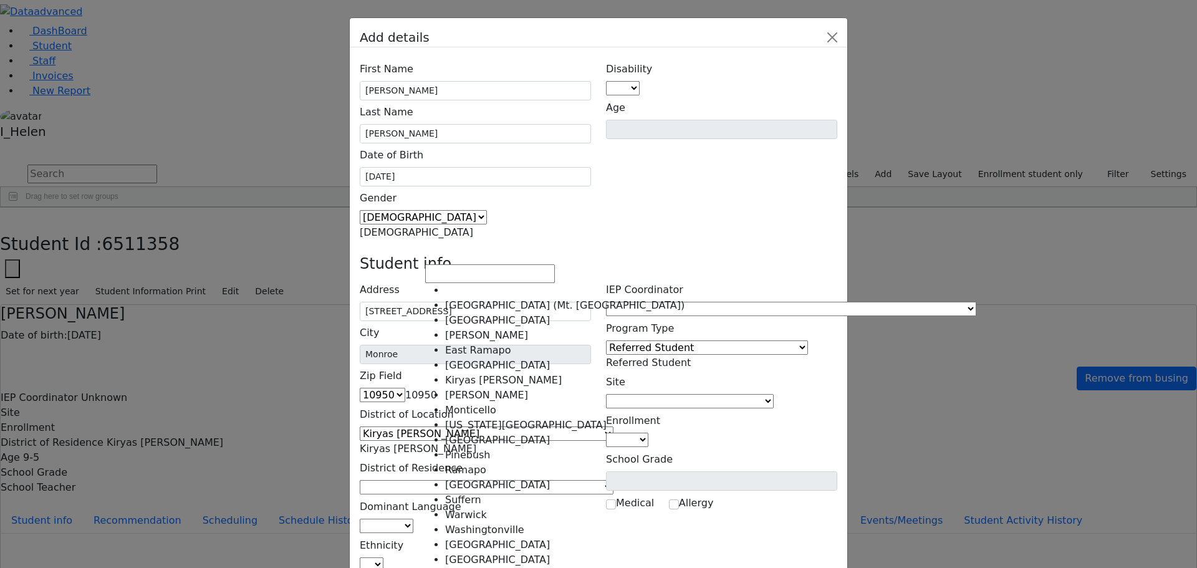
click at [613, 481] on span at bounding box center [613, 487] width 0 height 12
select select "6"
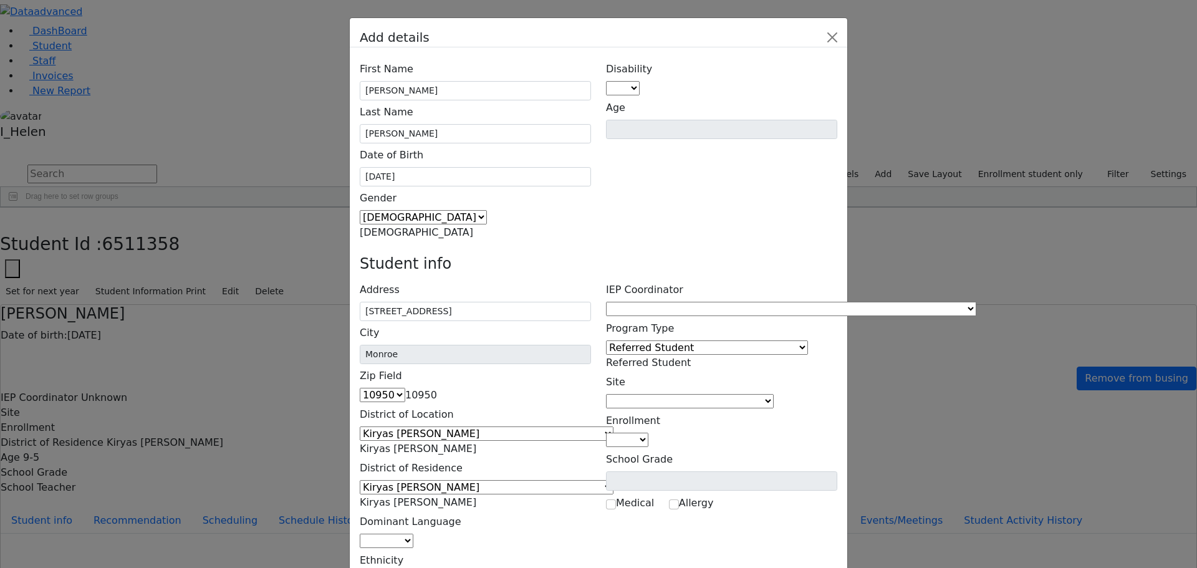
click at [413, 535] on span at bounding box center [413, 541] width 0 height 12
select select "1"
click at [383, 567] on span at bounding box center [383, 580] width 0 height 12
select select "5"
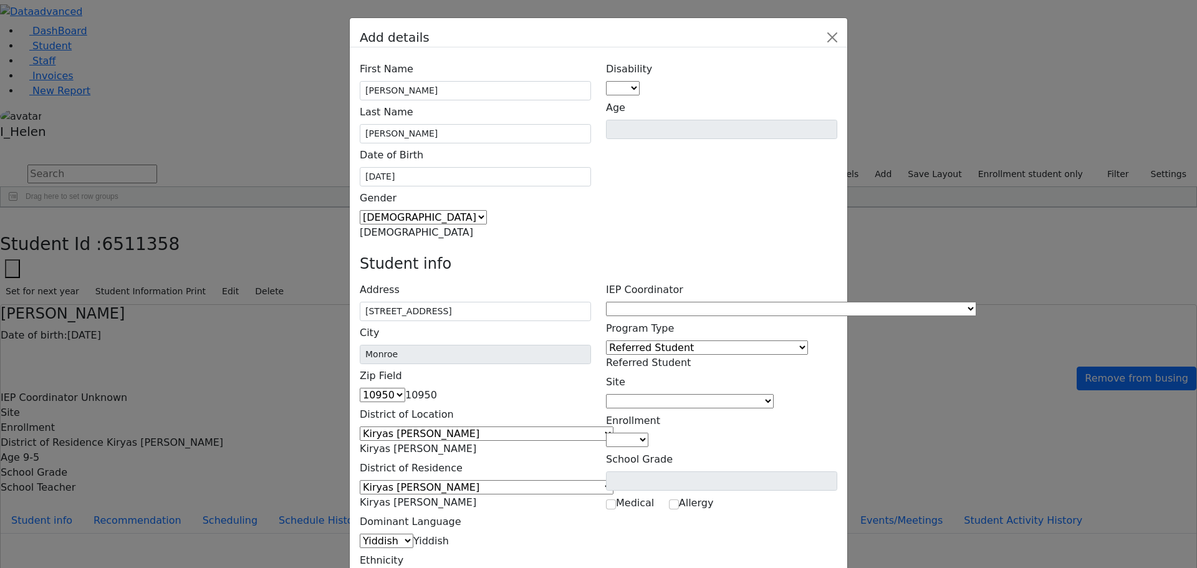
type input "[PERSON_NAME]"
type input "[STREET_ADDRESS]"
type input "[PHONE_NUMBER]"
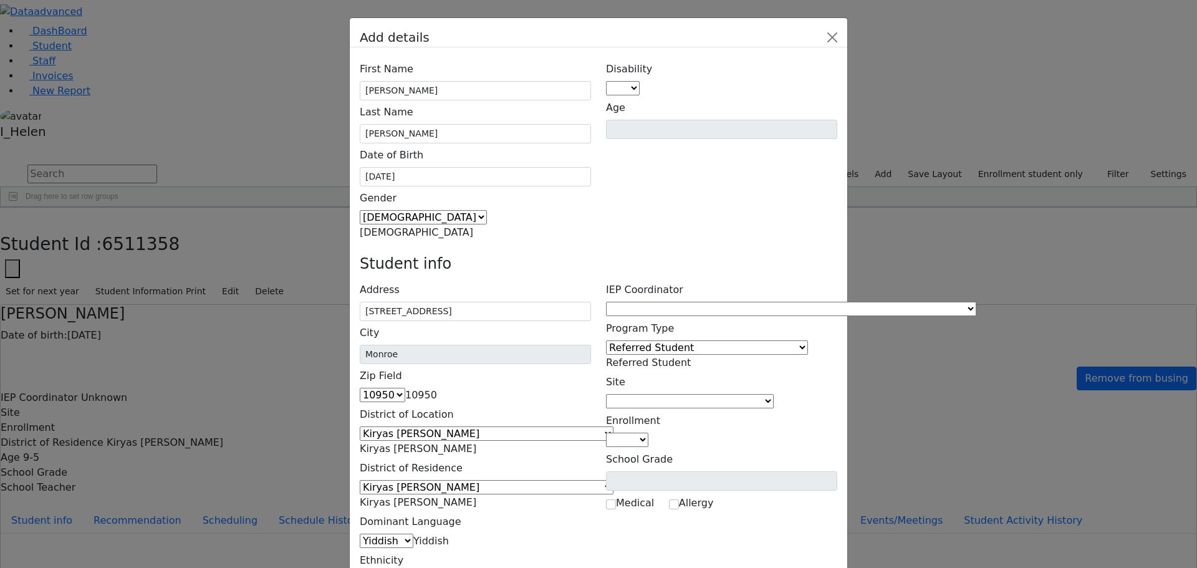
type input "[PHONE_NUMBER]"
type input "[PERSON_NAME]"
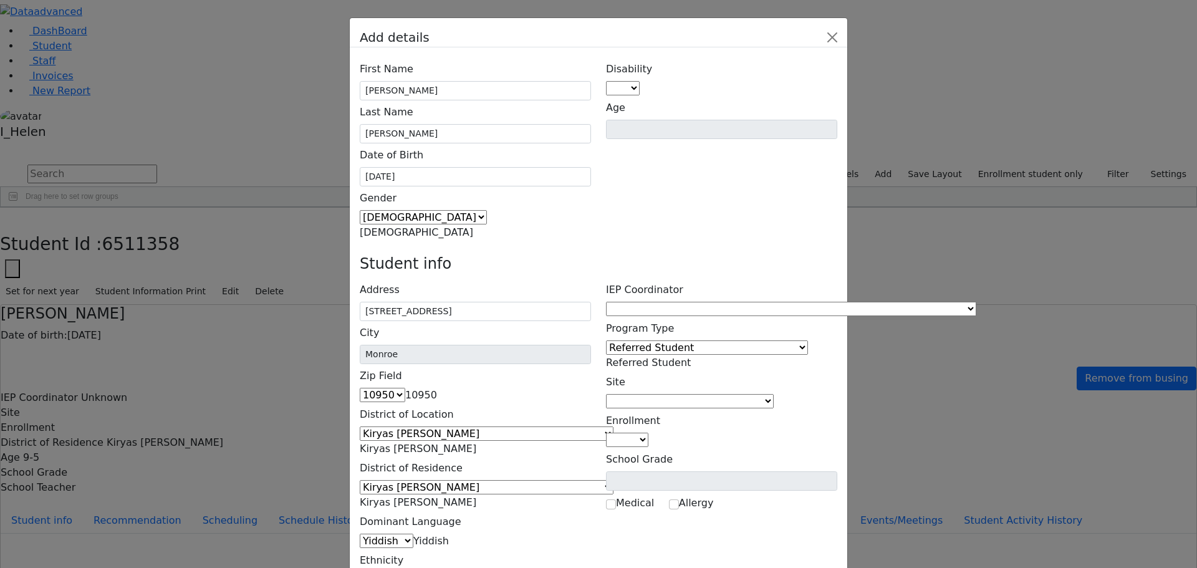
type input "[STREET_ADDRESS]"
type input "[PHONE_NUMBER]"
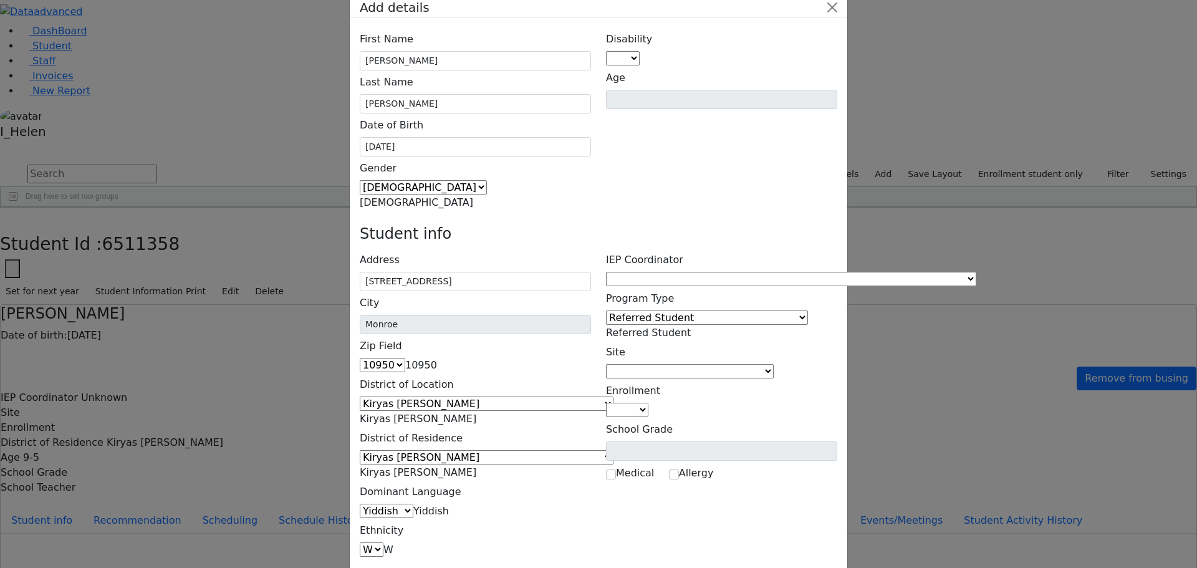
scroll to position [46, 0]
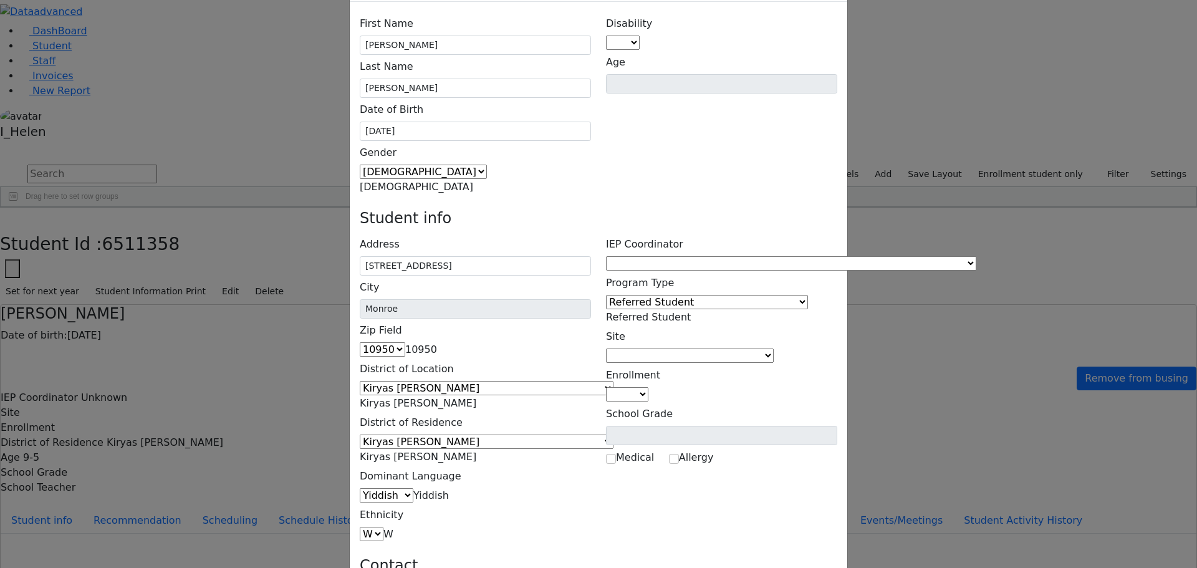
type input "[EMAIL_ADDRESS][DOMAIN_NAME]"
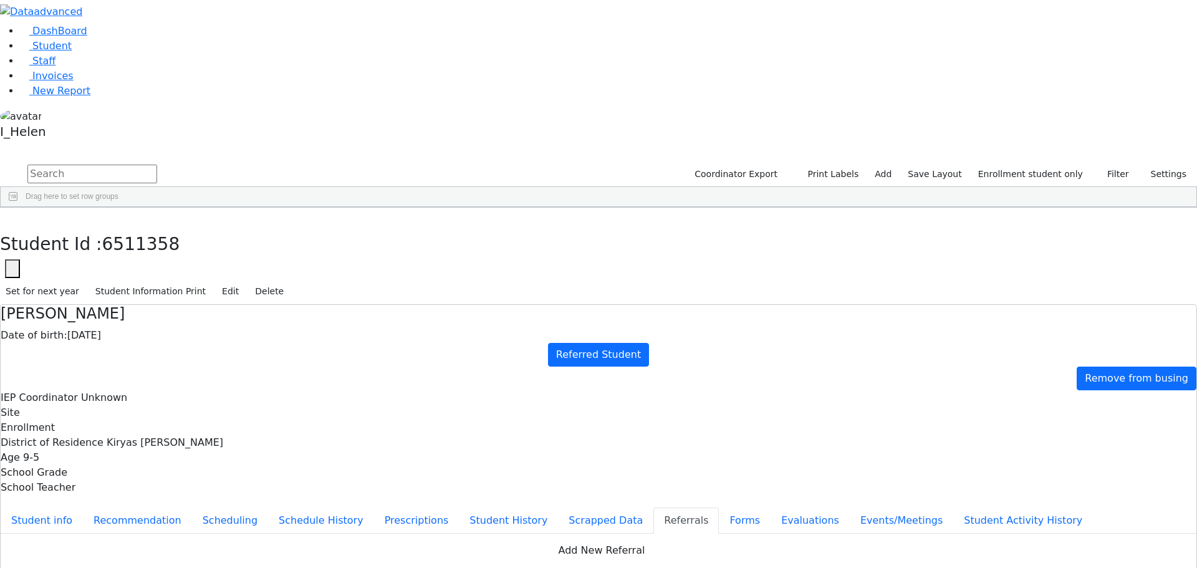
click at [148, 402] on div "[PERSON_NAME]" at bounding box center [111, 410] width 73 height 17
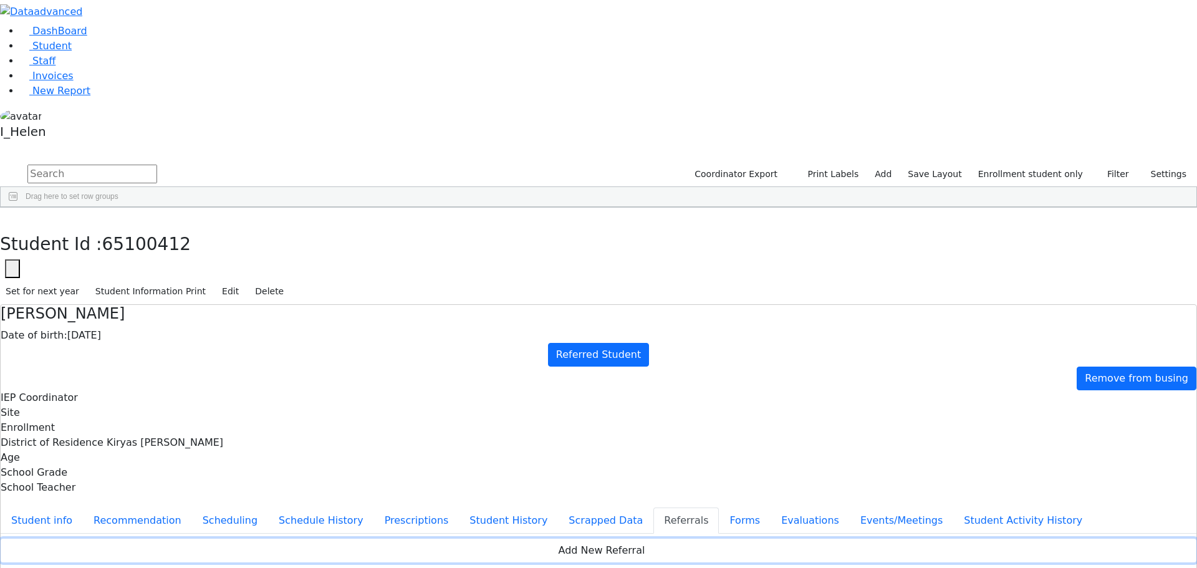
click at [516, 539] on button "Add New Referral" at bounding box center [599, 551] width 1196 height 24
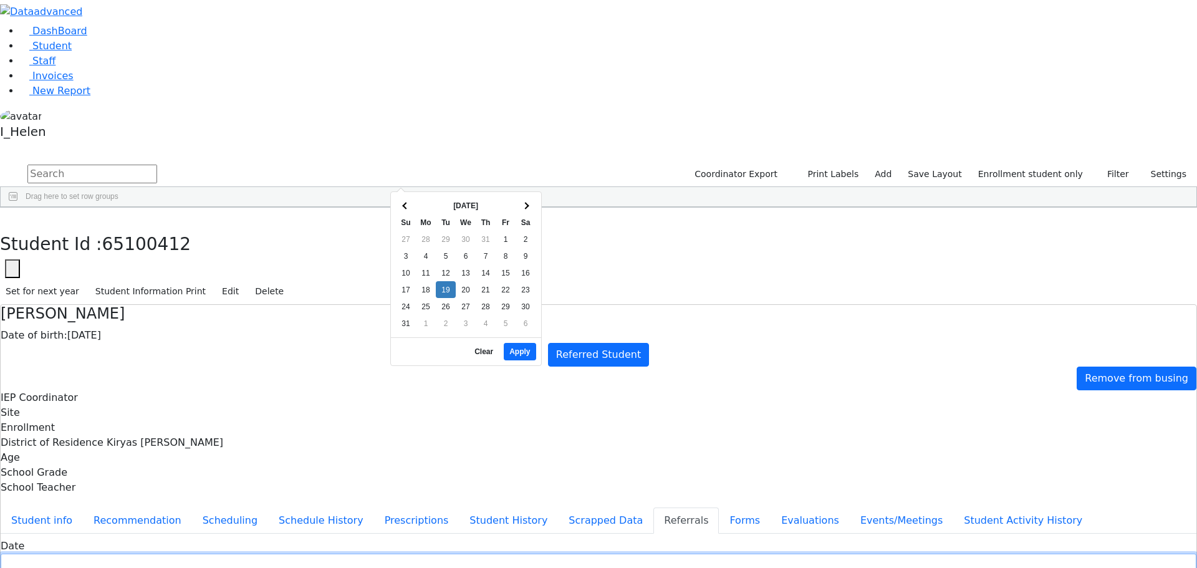
click at [430, 554] on input "text" at bounding box center [599, 563] width 1196 height 19
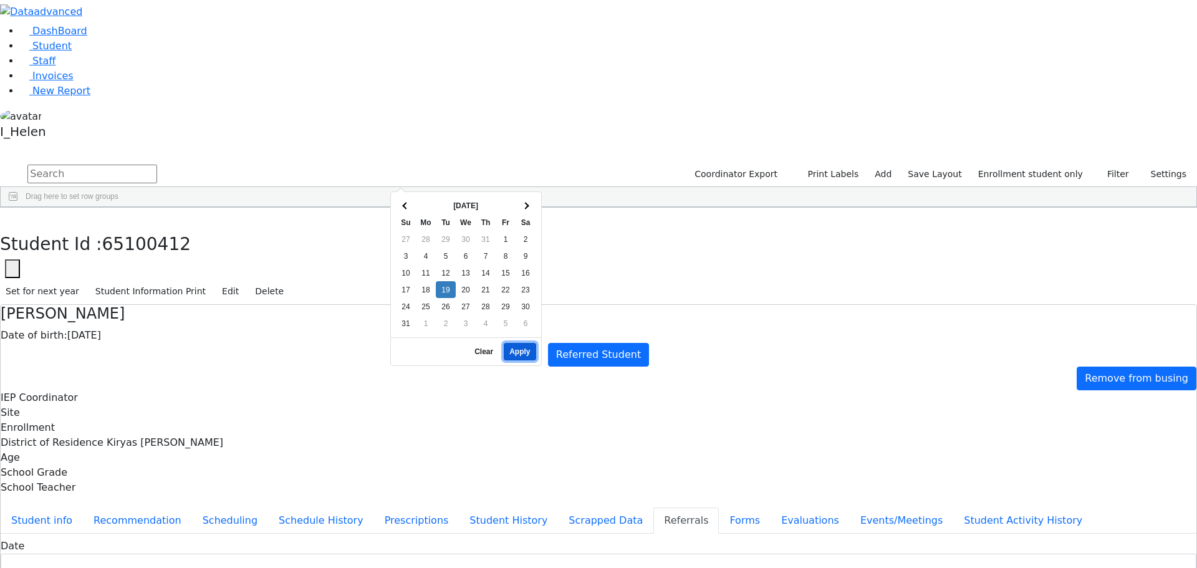
click at [524, 343] on button "Apply" at bounding box center [520, 351] width 32 height 17
type input "[DATE]"
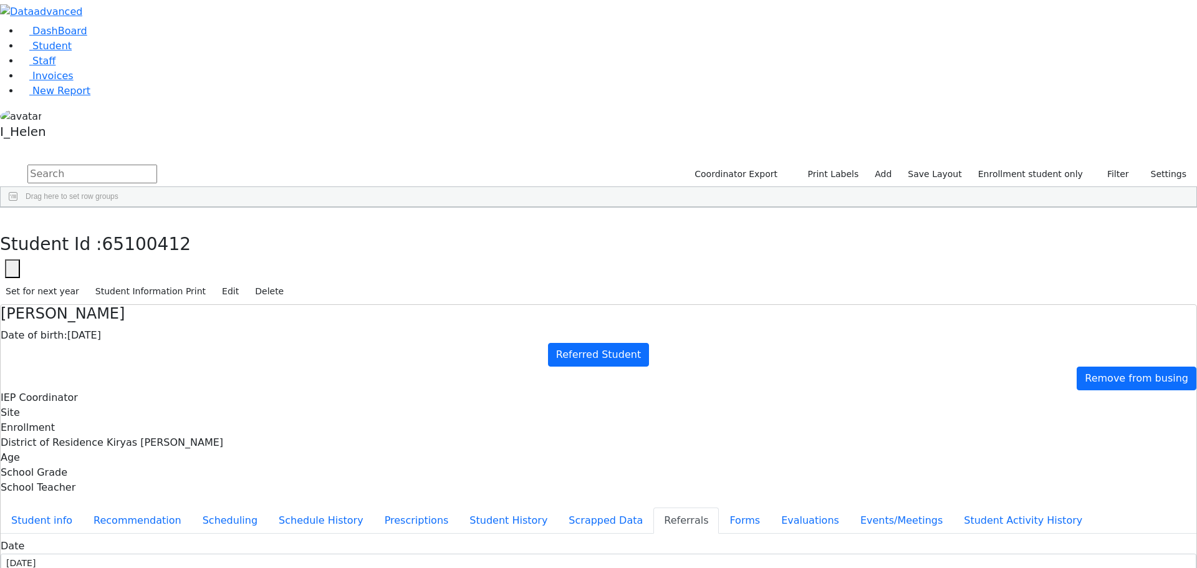
type input "[PERSON_NAME]"
select select "Mother"
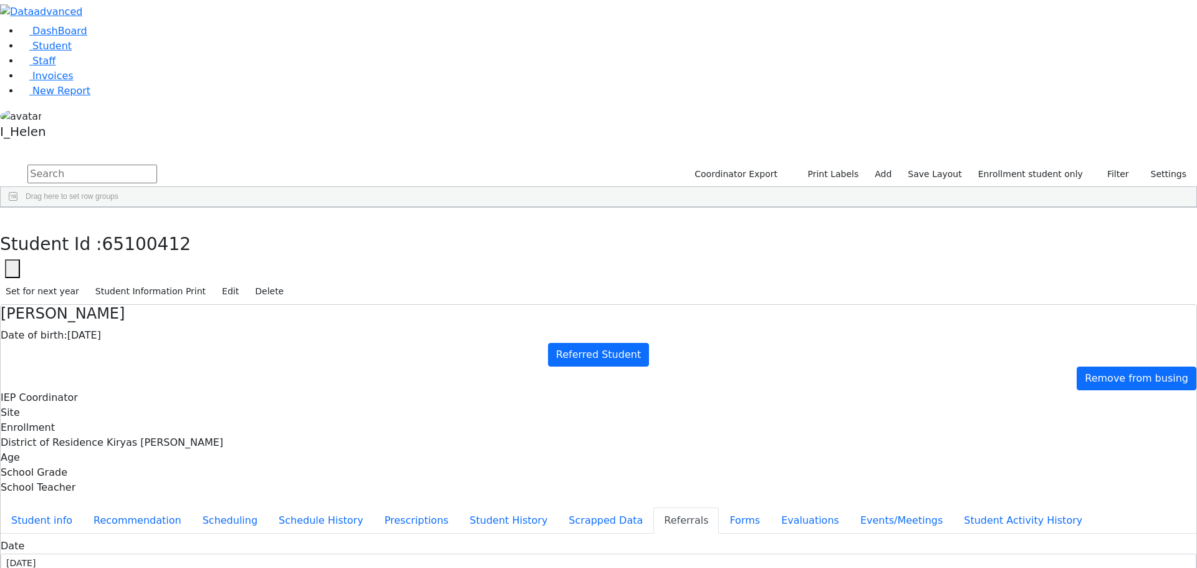
type textarea "[PERSON_NAME] attend Kindergarten, R' [PERSON_NAME], GB bldg."
type textarea "[PERSON_NAME] has fine and gross motor delays."
drag, startPoint x: 413, startPoint y: 355, endPoint x: 610, endPoint y: 353, distance: 197.6
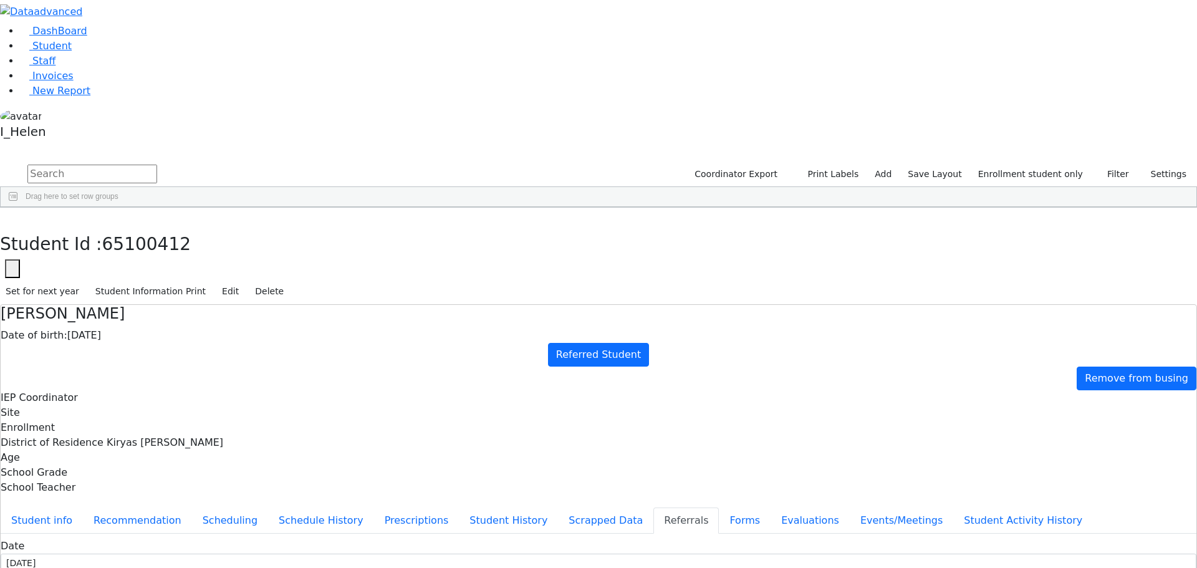
checkbox input "true"
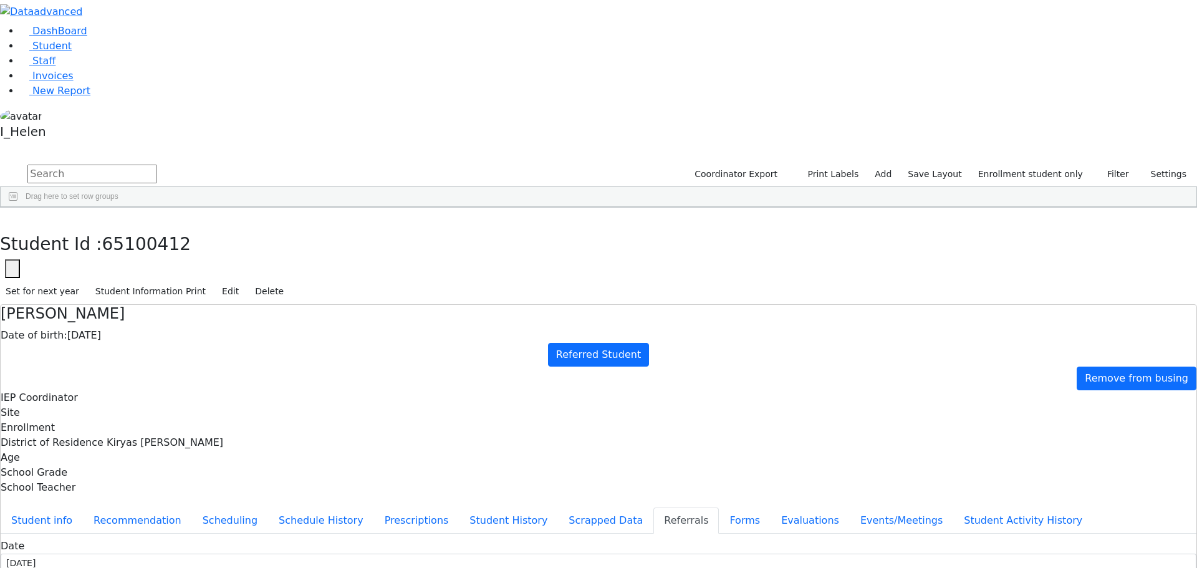
click at [83, 507] on button "Student info" at bounding box center [42, 520] width 82 height 26
click at [18, 208] on button "button" at bounding box center [9, 221] width 18 height 26
click at [897, 165] on link "Add" at bounding box center [883, 174] width 28 height 19
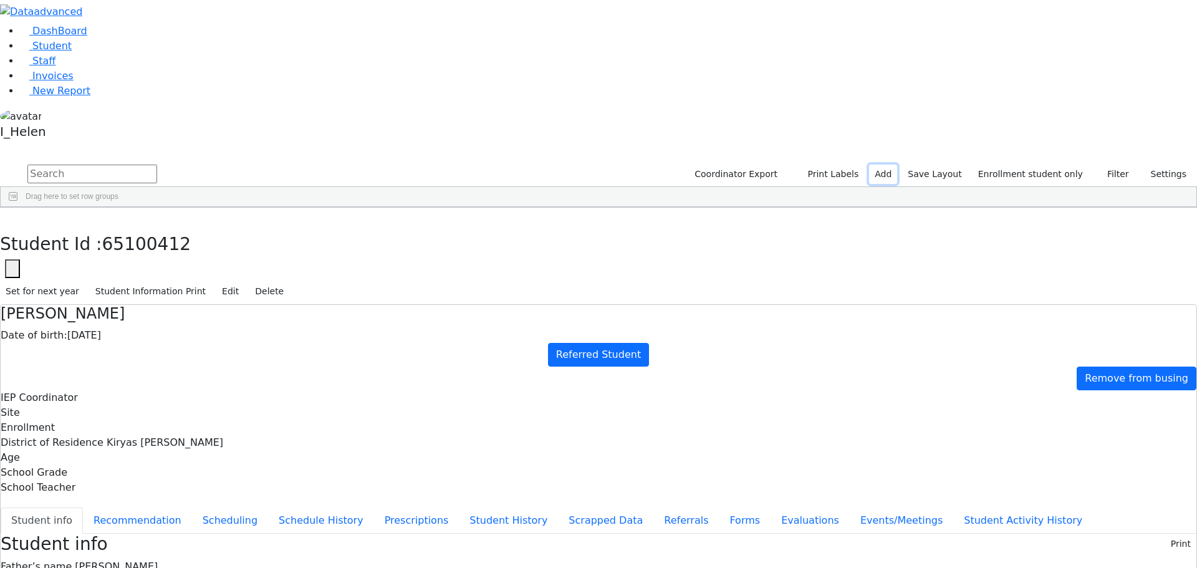
select select "18"
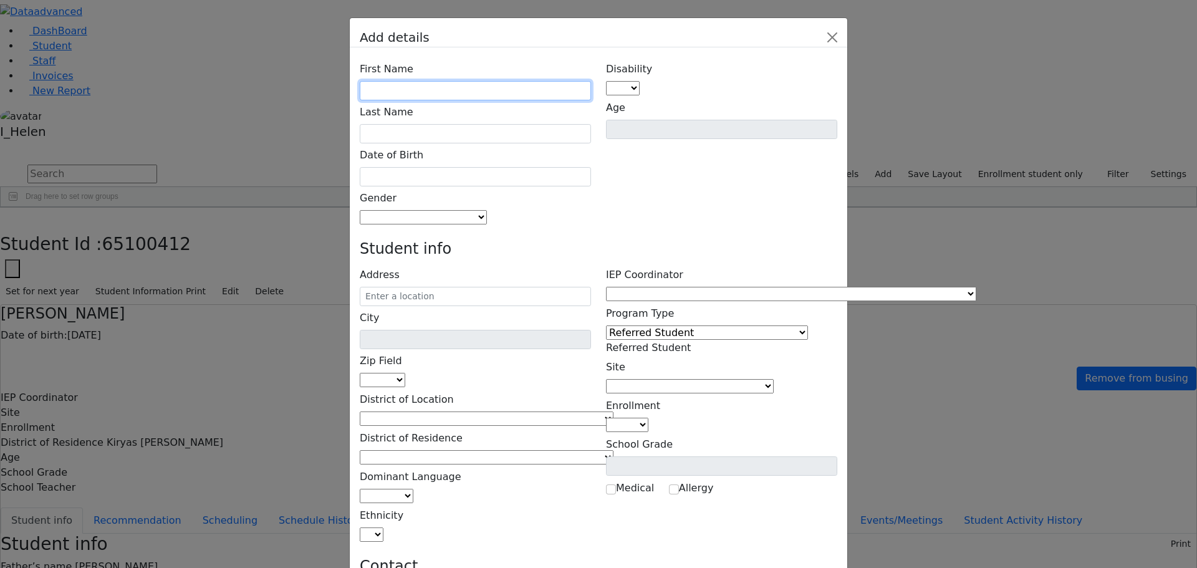
click at [512, 81] on input "text" at bounding box center [475, 90] width 231 height 19
type input "[PERSON_NAME]"
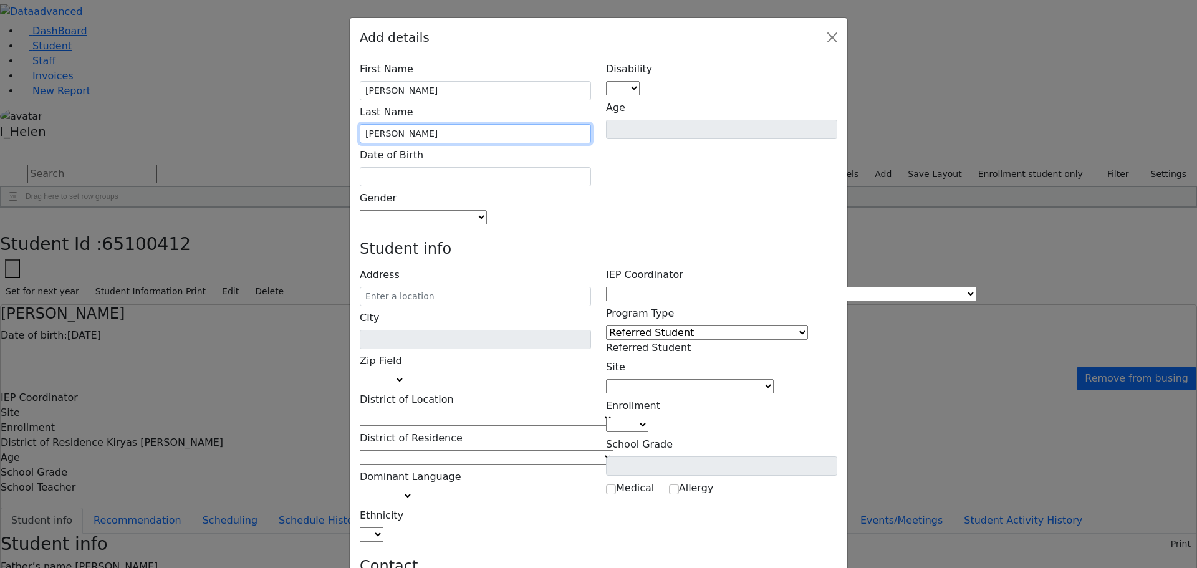
type input "[PERSON_NAME]"
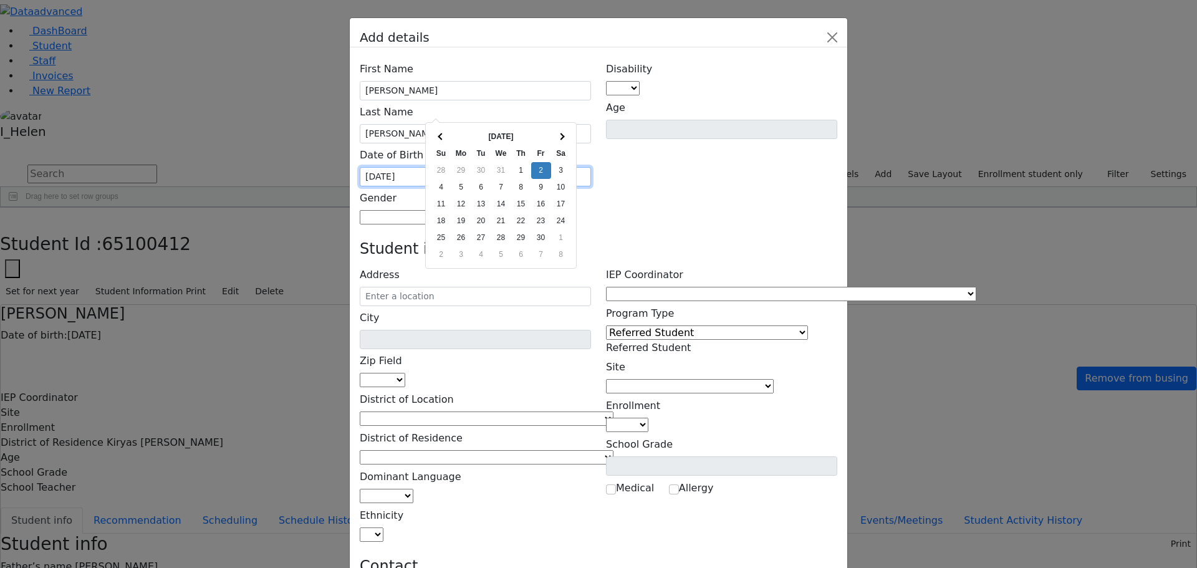
type input "[DATE]"
click at [635, 100] on div "Disability AU DC ED EI ERS HI ID LD MD MR ND OHI OI PD SI SLI TBI VI D Age" at bounding box center [721, 141] width 246 height 168
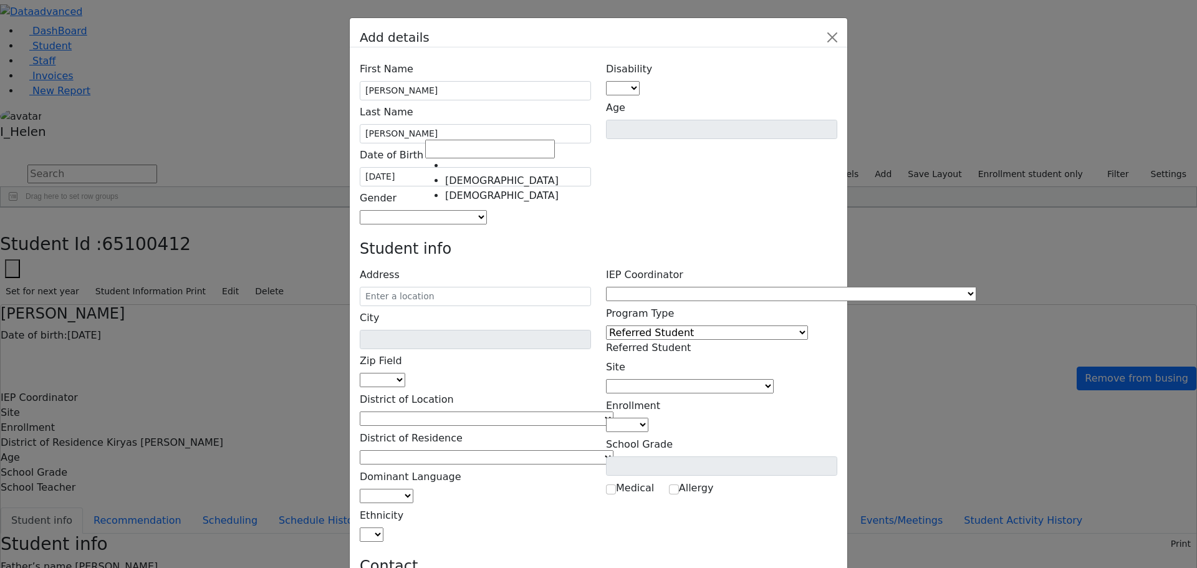
click at [487, 211] on span at bounding box center [487, 217] width 0 height 12
select select "[DEMOGRAPHIC_DATA]"
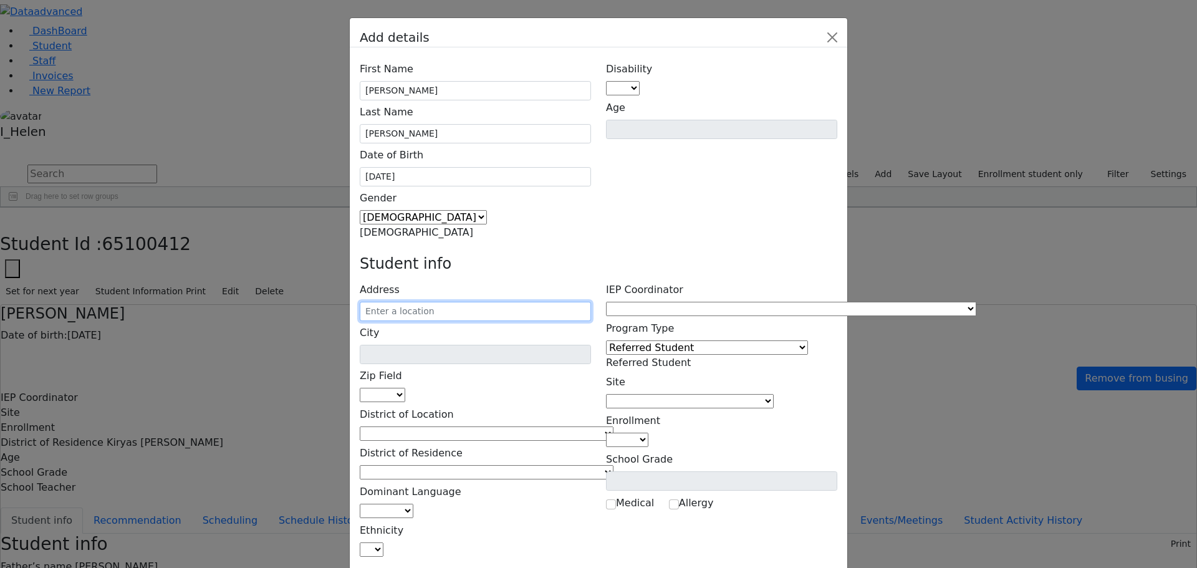
click at [486, 302] on input "text" at bounding box center [475, 311] width 231 height 19
type input "[STREET_ADDRESS]"
type input "Monroe"
select select "10950"
click at [536, 302] on input "[STREET_ADDRESS]" at bounding box center [475, 311] width 231 height 19
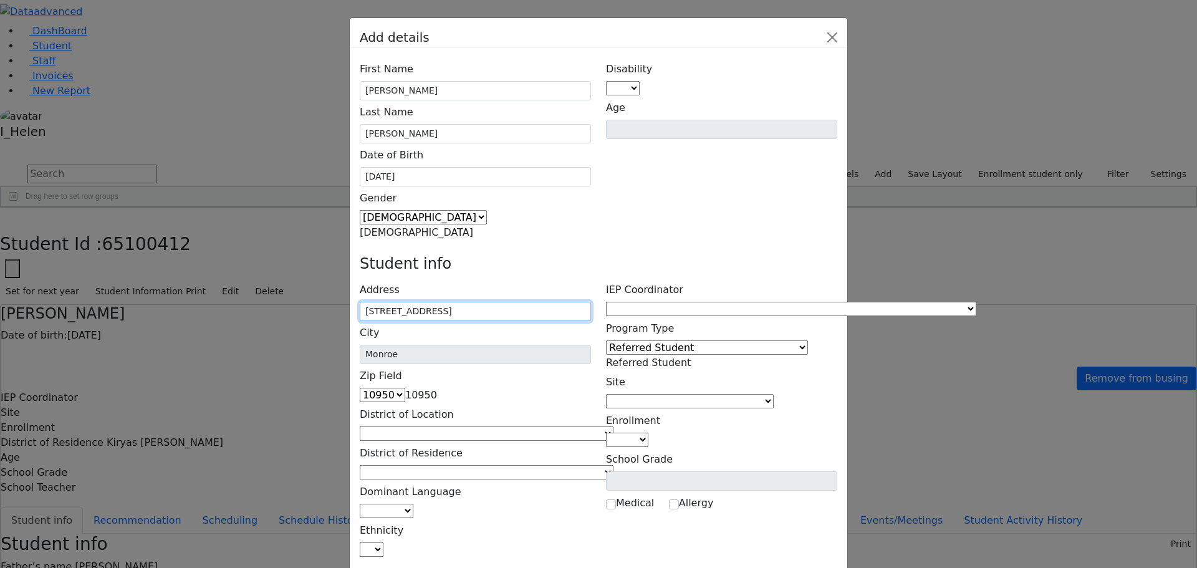
type input "[STREET_ADDRESS]"
click at [613, 428] on span at bounding box center [613, 434] width 0 height 12
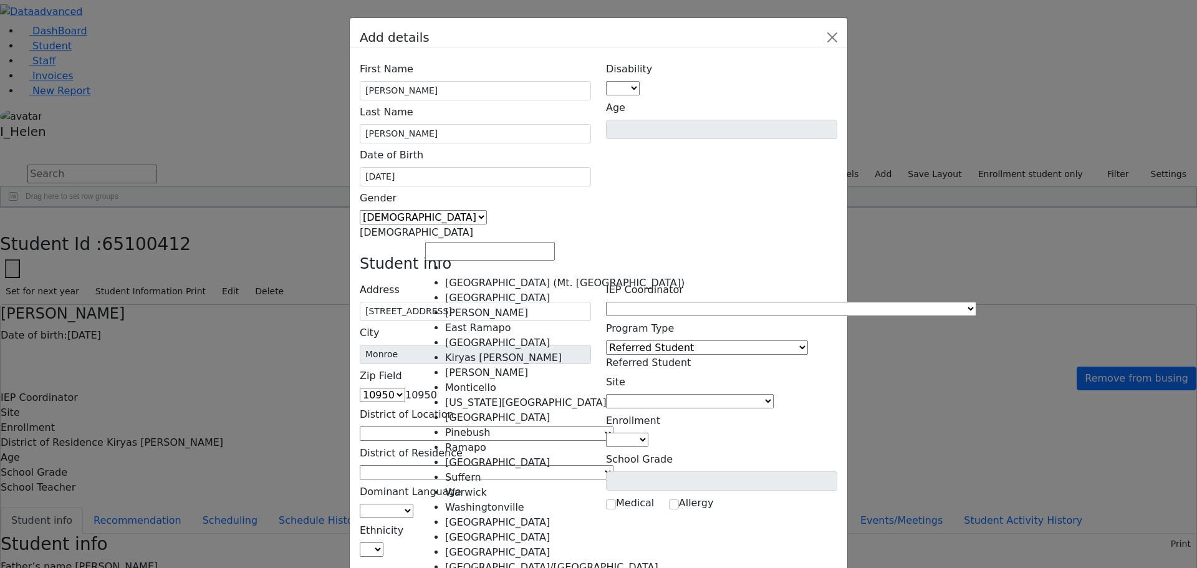
select select "6"
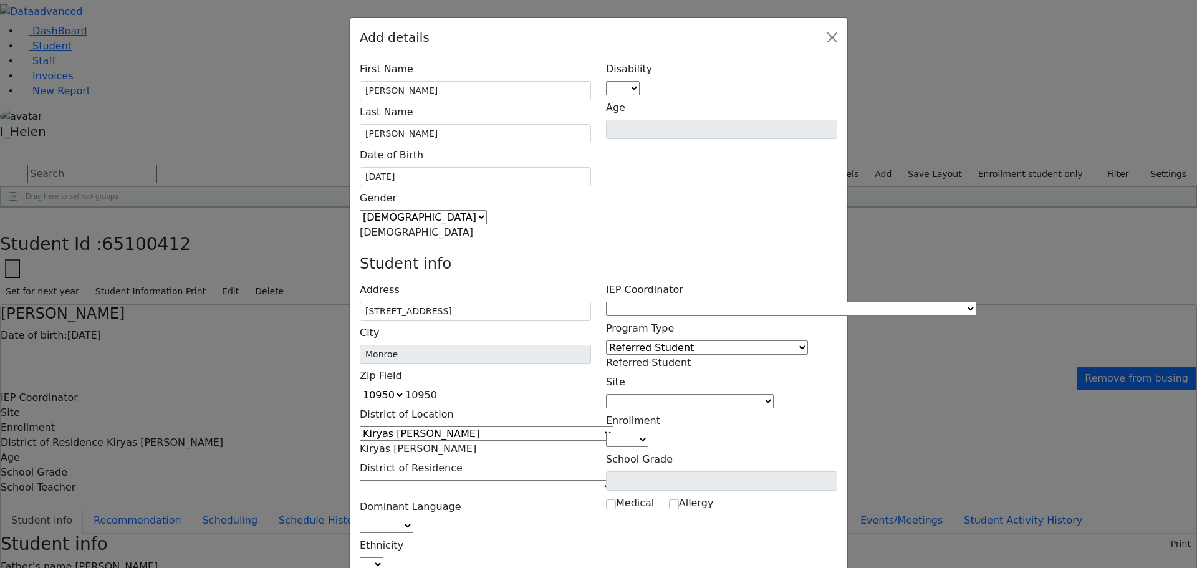
click at [613, 481] on span at bounding box center [613, 487] width 0 height 12
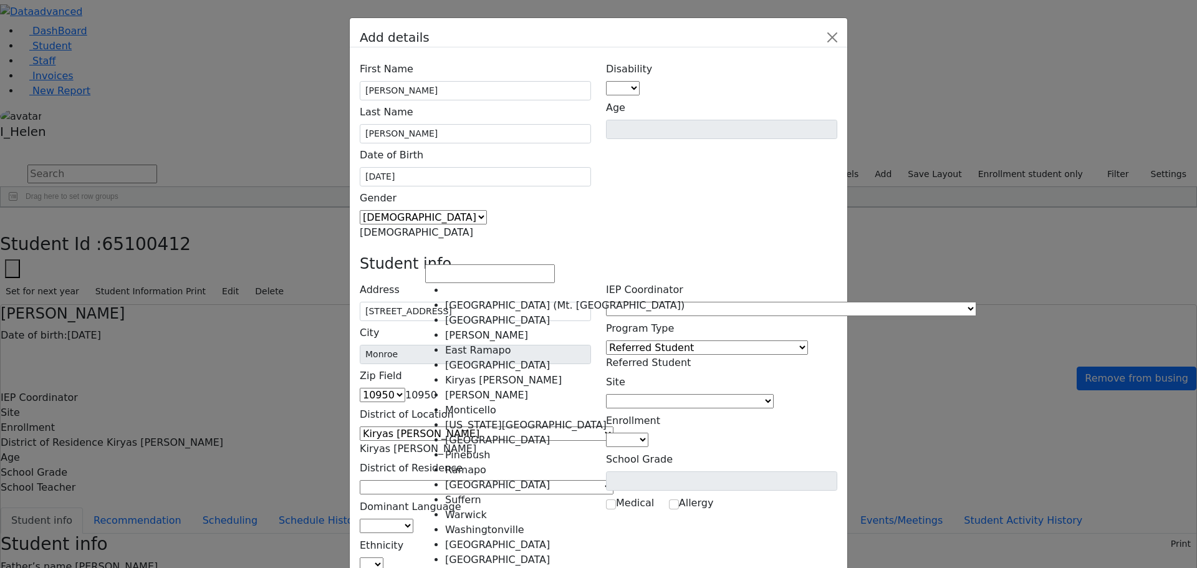
select select "6"
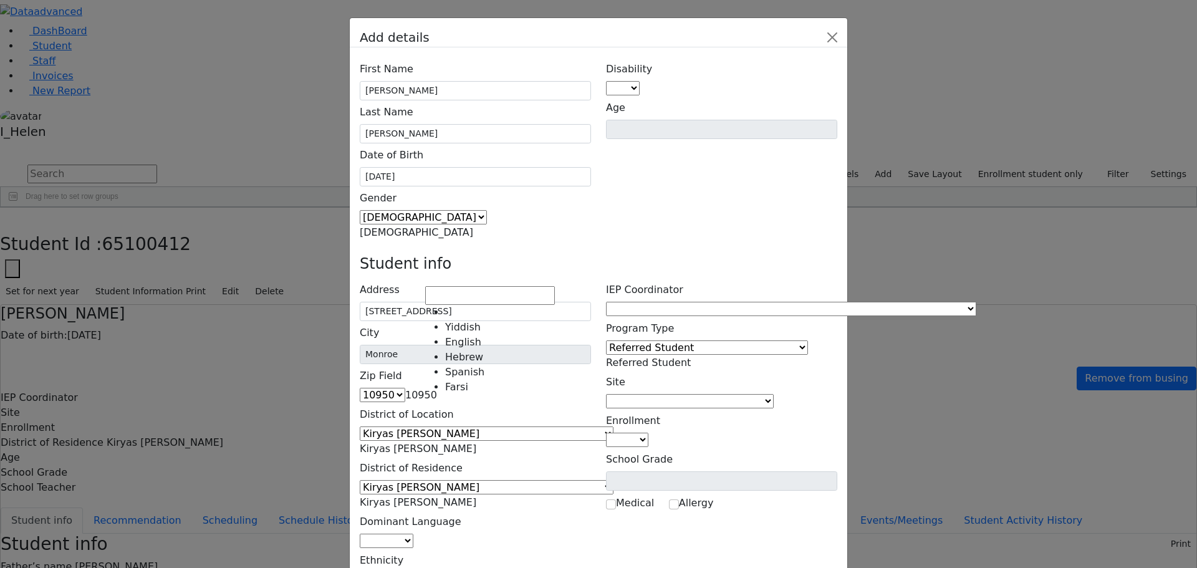
click at [413, 535] on span at bounding box center [413, 541] width 0 height 12
select select "1"
click at [383, 567] on span at bounding box center [383, 580] width 0 height 12
select select "5"
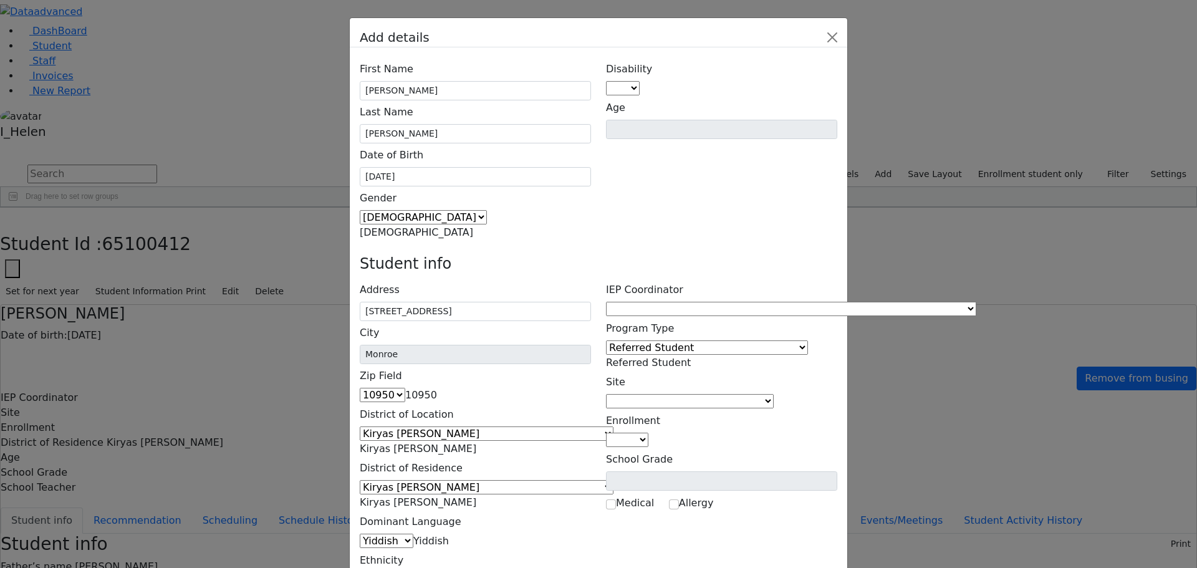
type input "[PERSON_NAME]"
type input "[STREET_ADDRESS]"
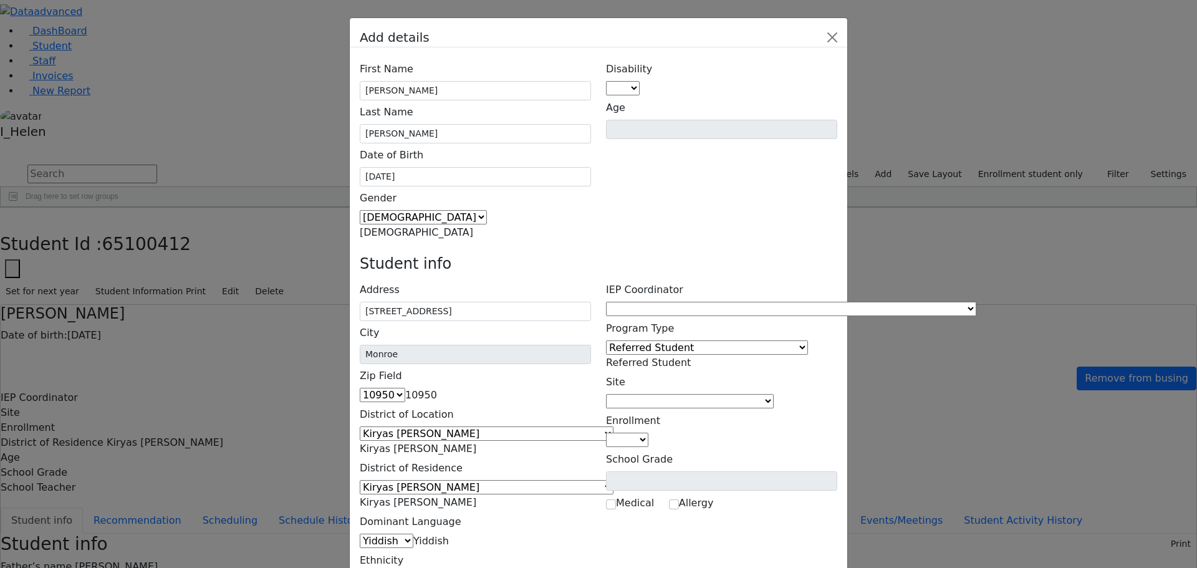
type input "[PHONE_NUMBER]"
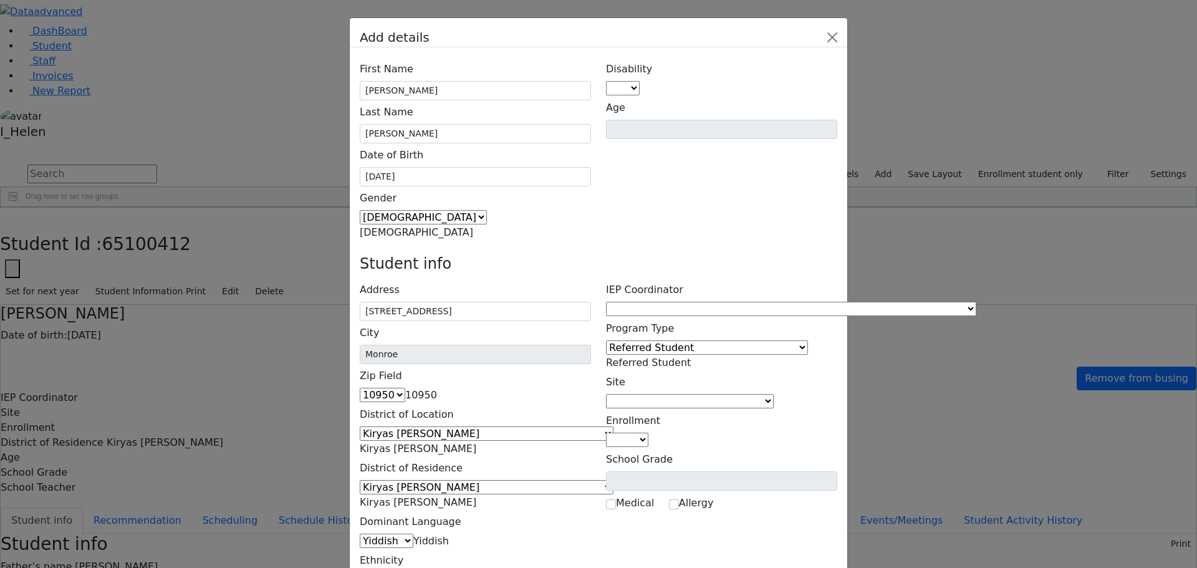
type input "[PERSON_NAME]"
type input "[STREET_ADDRESS]"
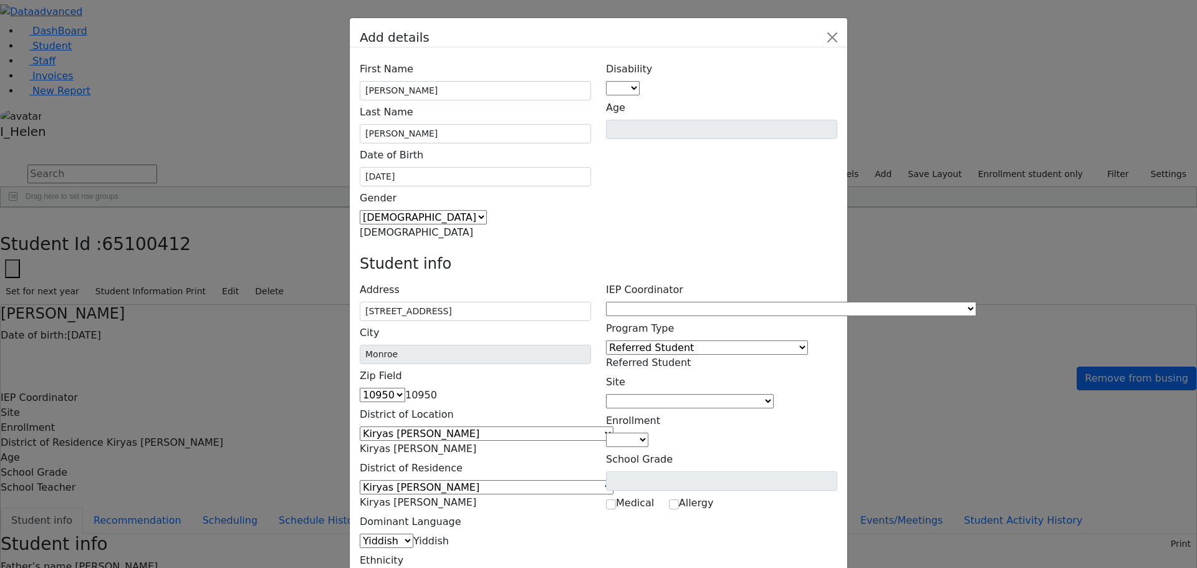
type input "[PHONE_NUMBER]"
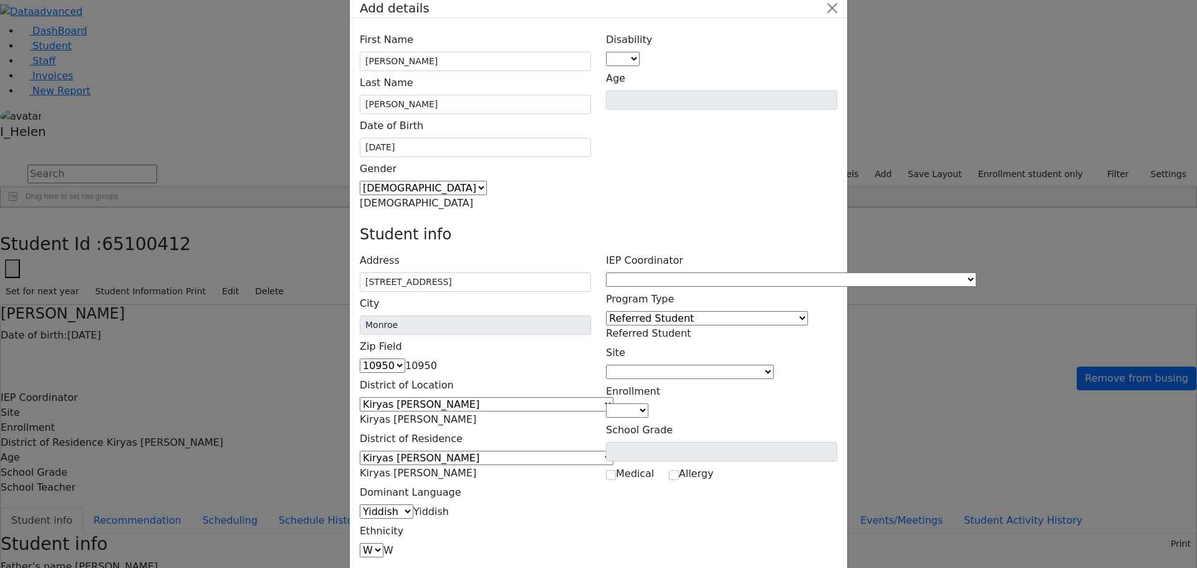
scroll to position [46, 0]
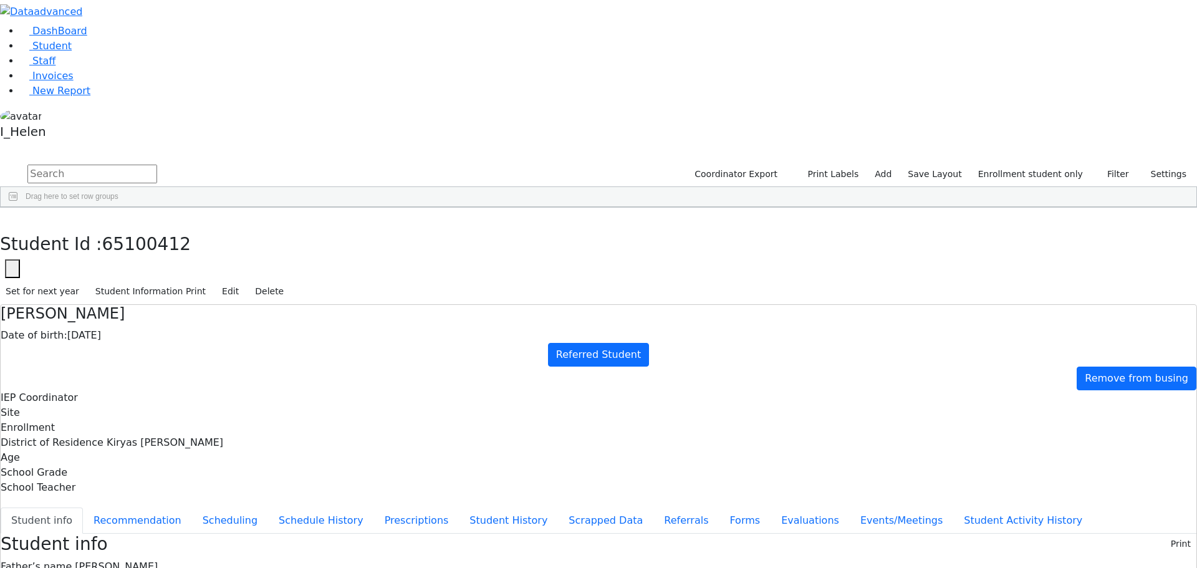
click at [148, 507] on div "[PERSON_NAME]" at bounding box center [111, 515] width 73 height 17
click at [653, 507] on button "Referrals" at bounding box center [685, 520] width 65 height 26
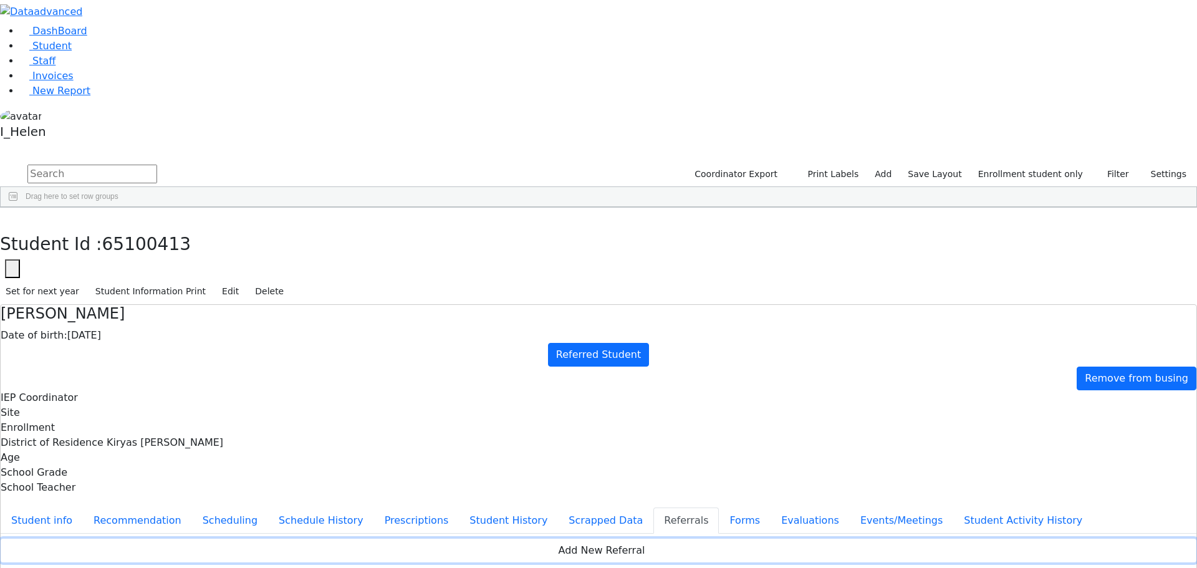
click at [441, 539] on button "Add New Referral" at bounding box center [599, 551] width 1196 height 24
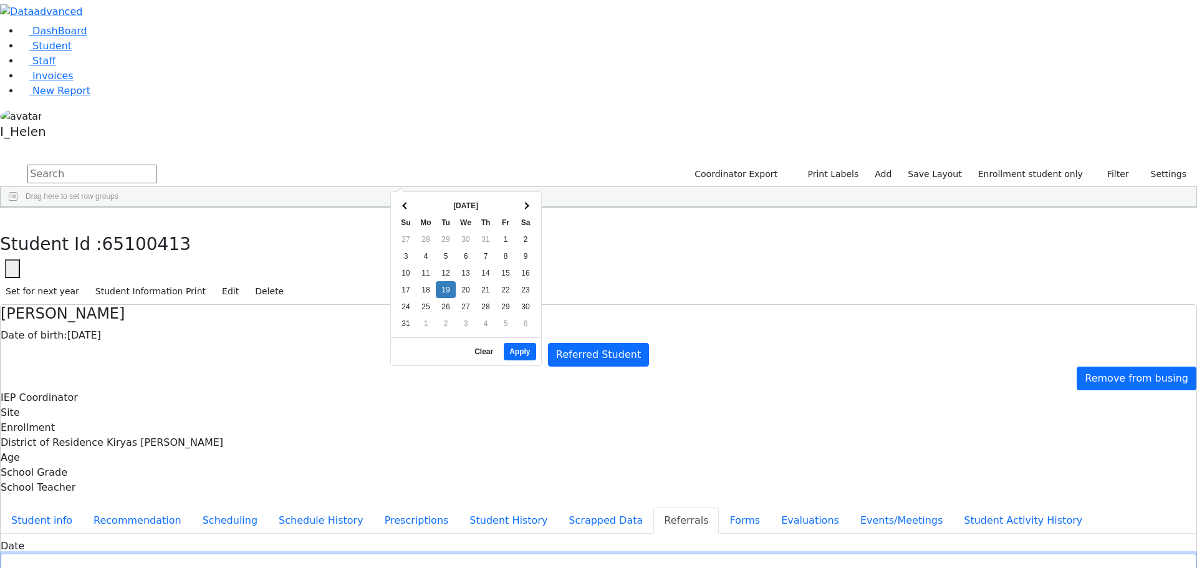
click at [441, 554] on input "text" at bounding box center [599, 563] width 1196 height 19
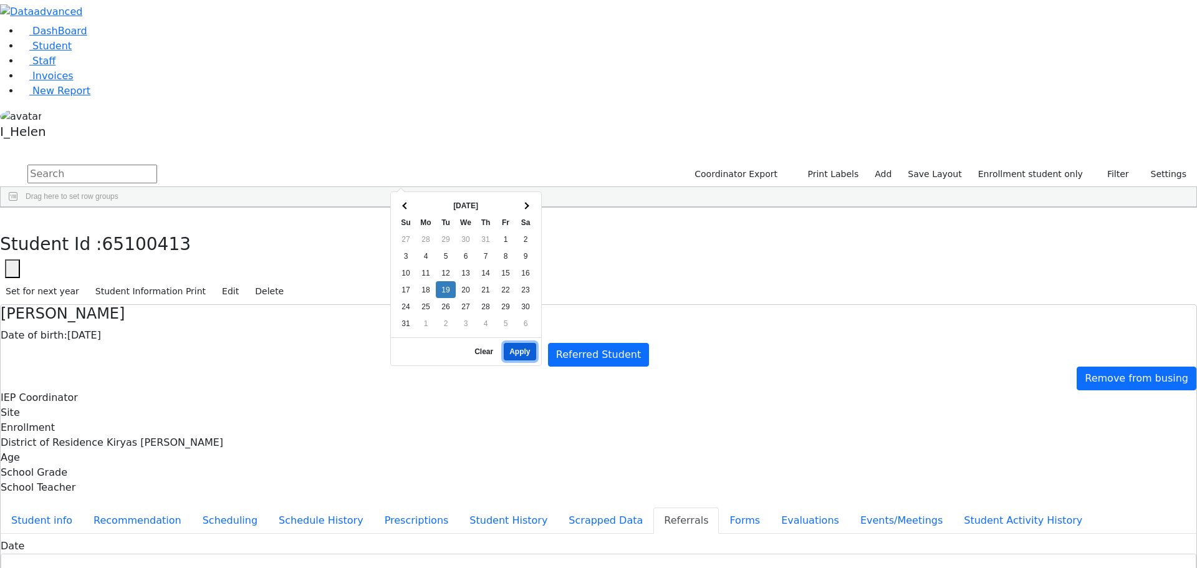
drag, startPoint x: 523, startPoint y: 347, endPoint x: 523, endPoint y: 339, distance: 8.7
click at [523, 347] on button "Apply" at bounding box center [520, 351] width 32 height 17
type input "[DATE]"
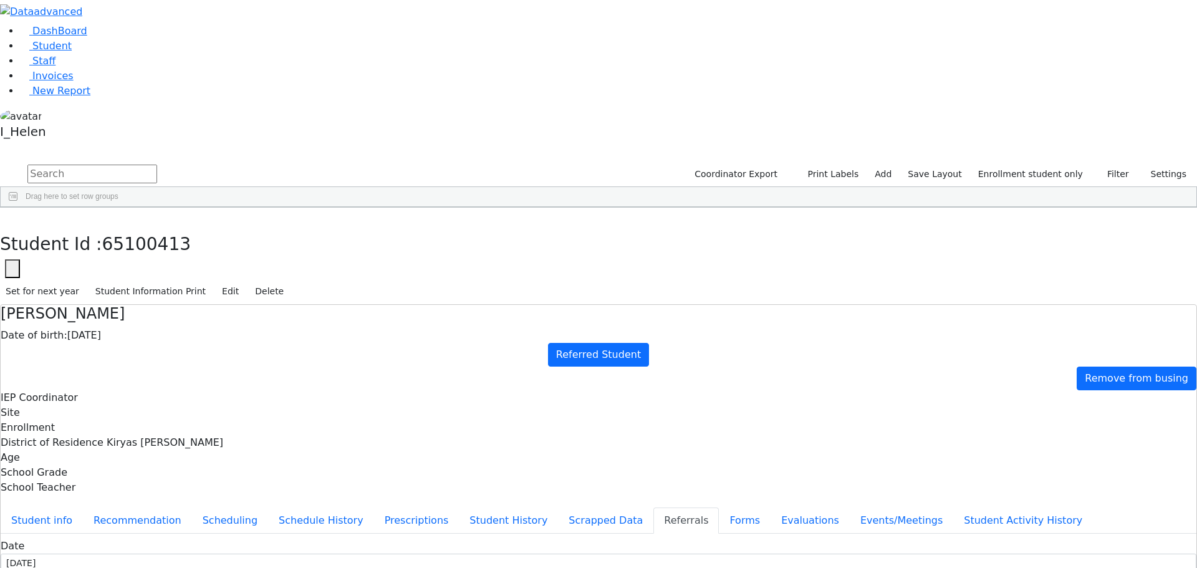
type input "Mrs, [PERSON_NAME]"
select select "Mother"
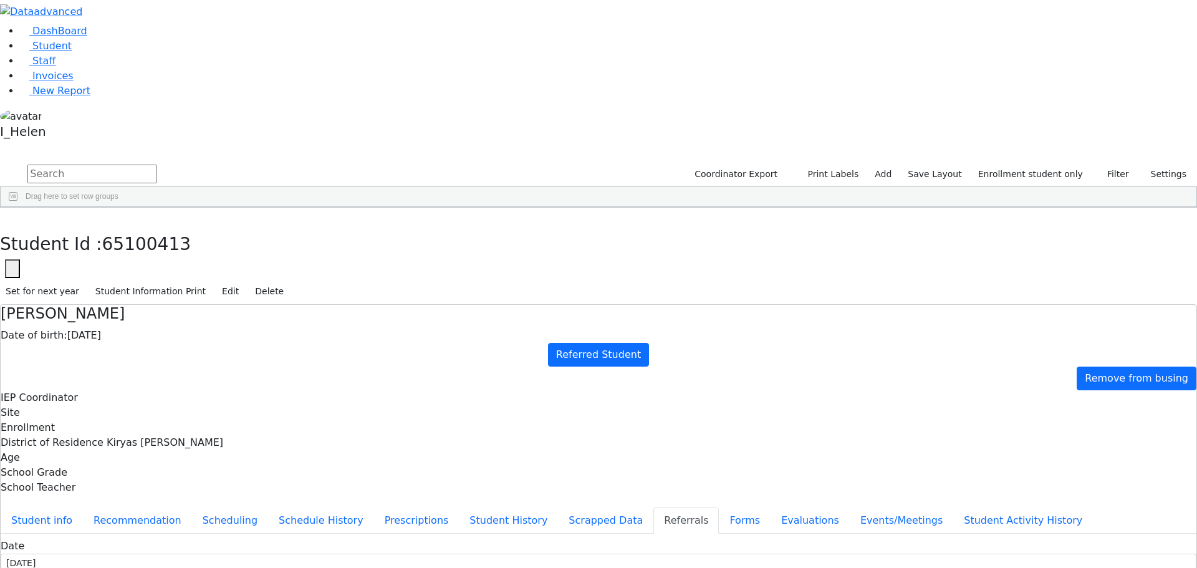
type textarea "[PERSON_NAME] attends UTA Nursery, R' Schnitzer GB bldg."
checkbox input "true"
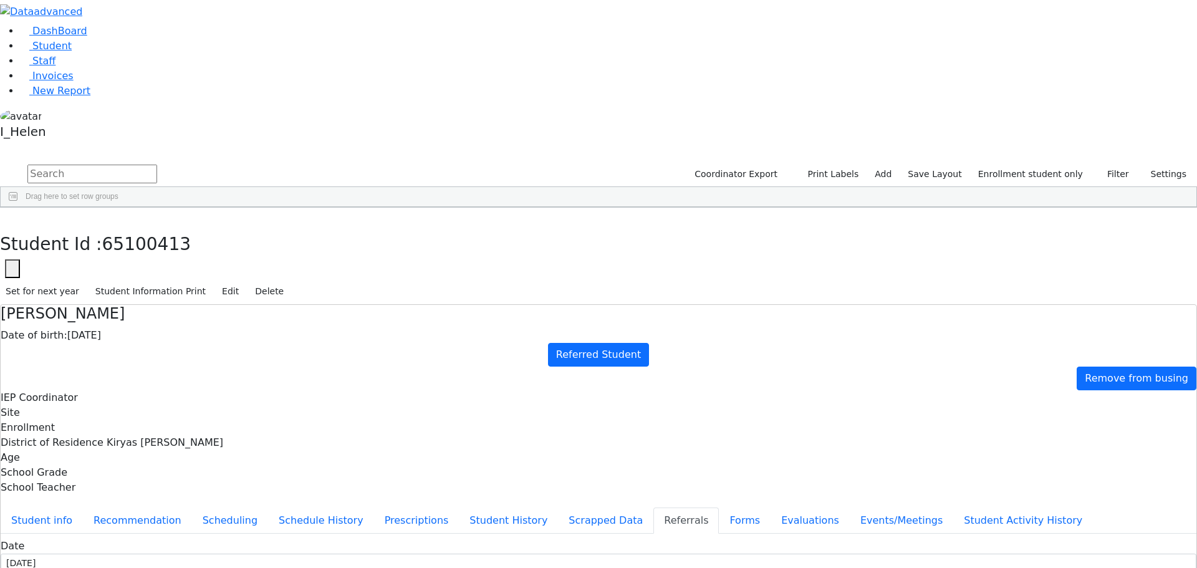
type textarea "[PERSON_NAME] has a hard time following instructions. [PERSON_NAME] is receivin…"
click at [83, 507] on button "Student info" at bounding box center [42, 520] width 82 height 26
click at [653, 507] on button "Referrals" at bounding box center [685, 520] width 65 height 26
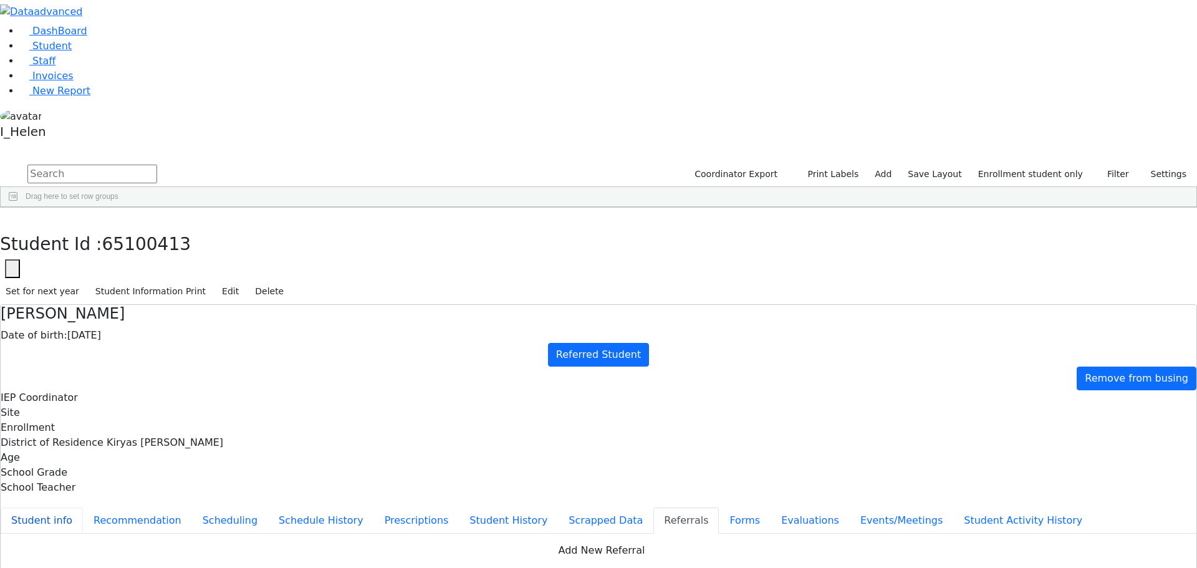
click at [83, 507] on button "Student info" at bounding box center [42, 520] width 82 height 26
click at [244, 282] on button "Edit" at bounding box center [230, 291] width 28 height 19
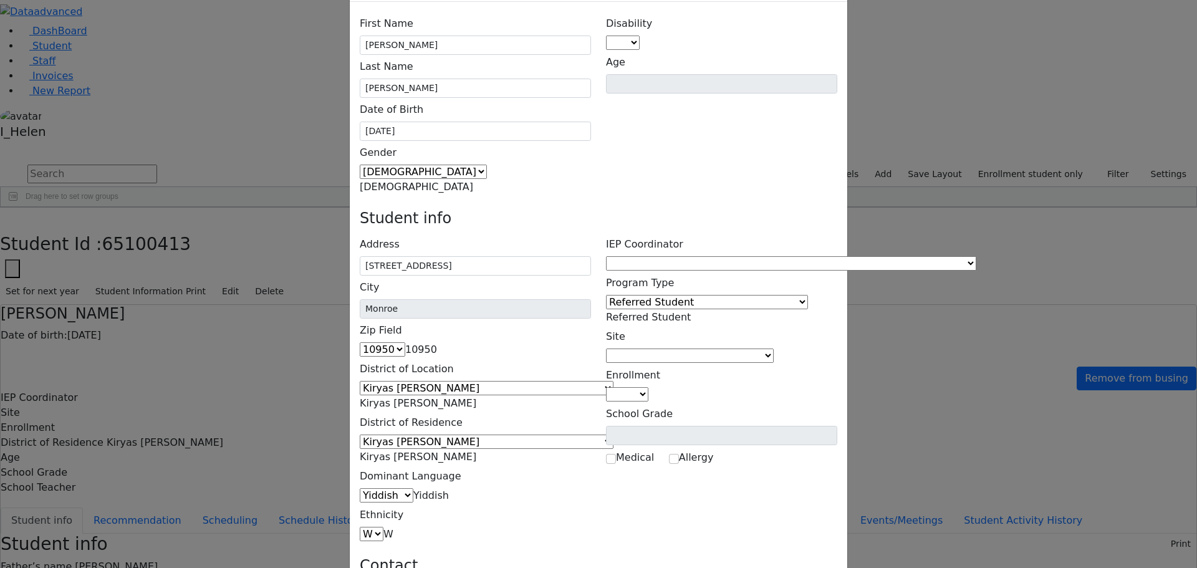
drag, startPoint x: 516, startPoint y: 459, endPoint x: 472, endPoint y: 422, distance: 57.5
type input "[EMAIL_ADDRESS][DOMAIN_NAME]"
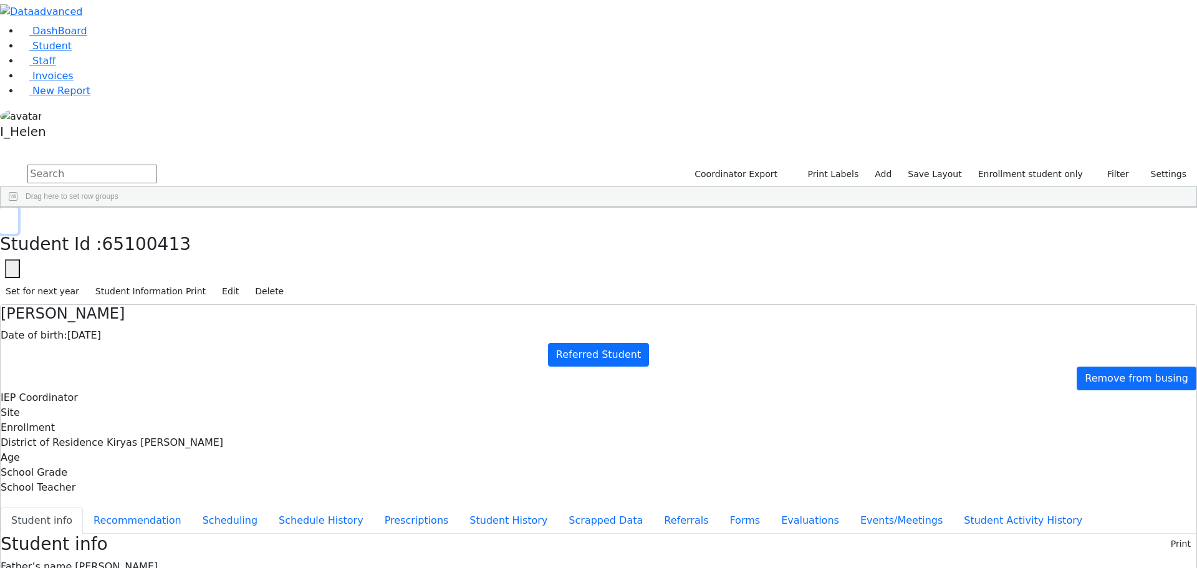
drag, startPoint x: 239, startPoint y: 19, endPoint x: 191, endPoint y: 33, distance: 49.3
click at [12, 217] on icon "button" at bounding box center [9, 220] width 7 height 7
click at [49, 67] on link "Staff" at bounding box center [38, 61] width 36 height 12
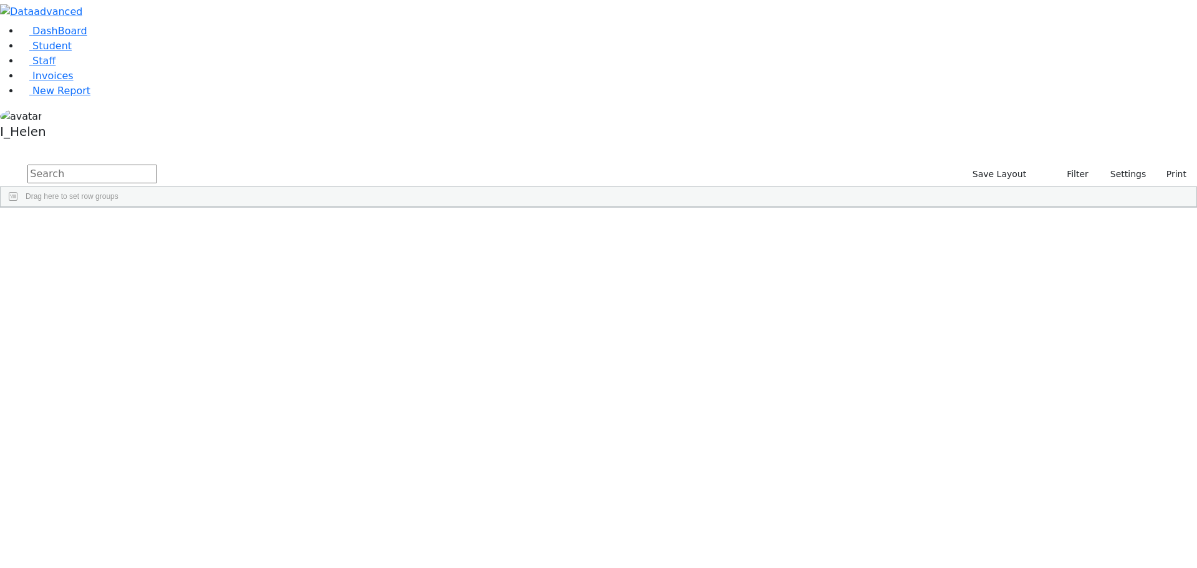
scroll to position [249, 0]
click at [157, 165] on input "text" at bounding box center [92, 174] width 130 height 19
type input "tepfer"
click at [38, 52] on span "Student" at bounding box center [51, 46] width 39 height 12
